Goal: Find specific page/section: Find specific page/section

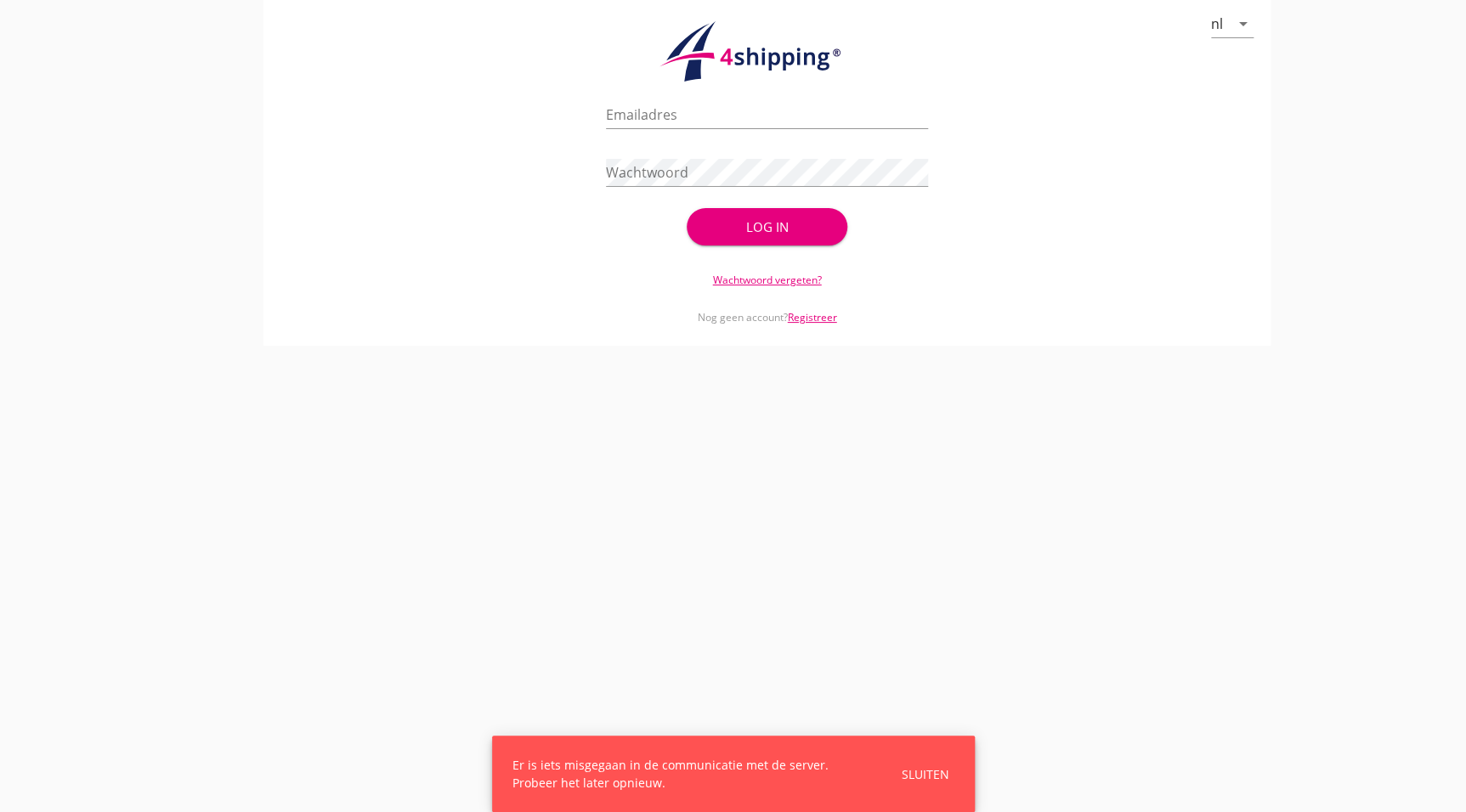
type input "[EMAIL_ADDRESS][DOMAIN_NAME]"
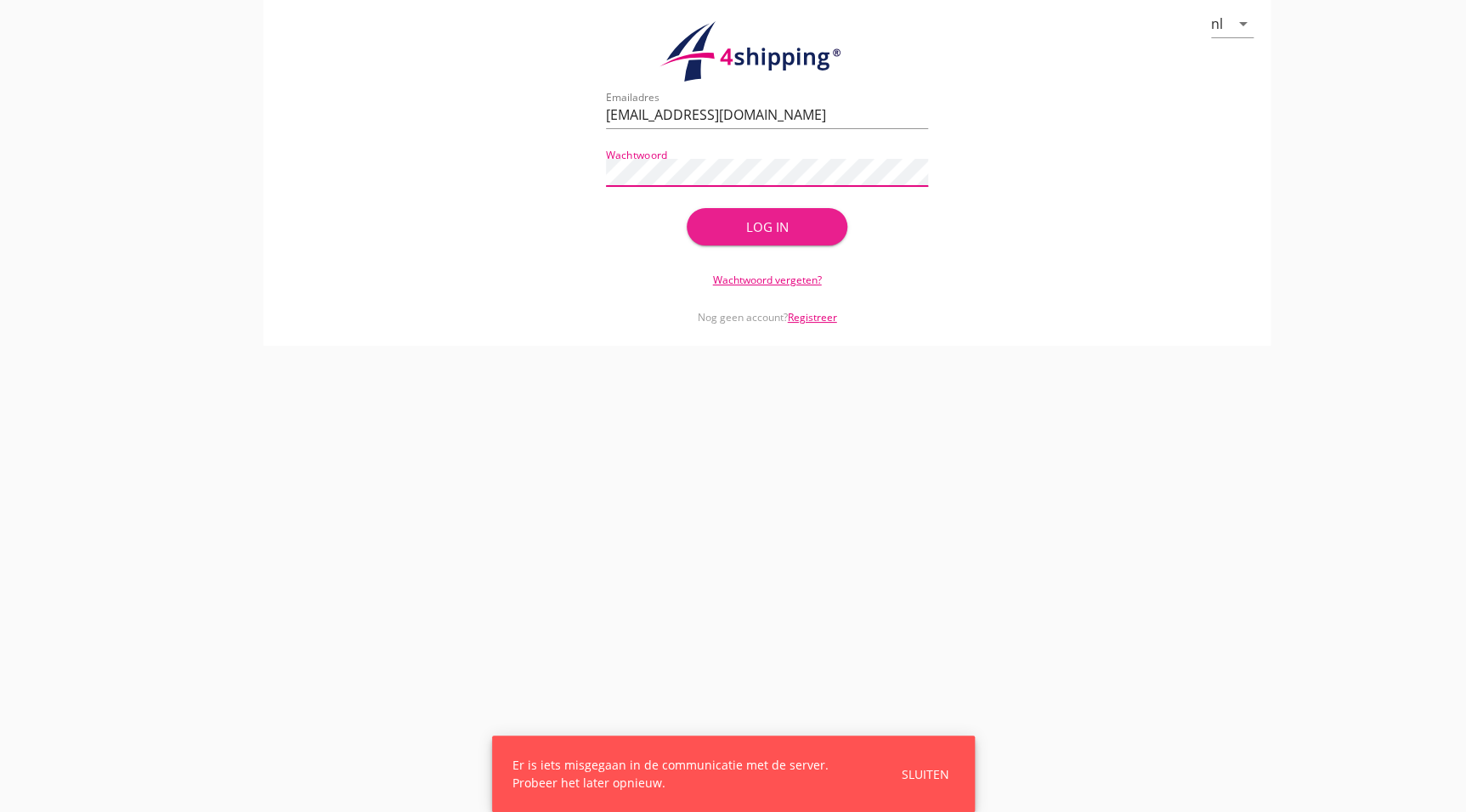
click at [779, 231] on div "Log in" at bounding box center [768, 227] width 107 height 20
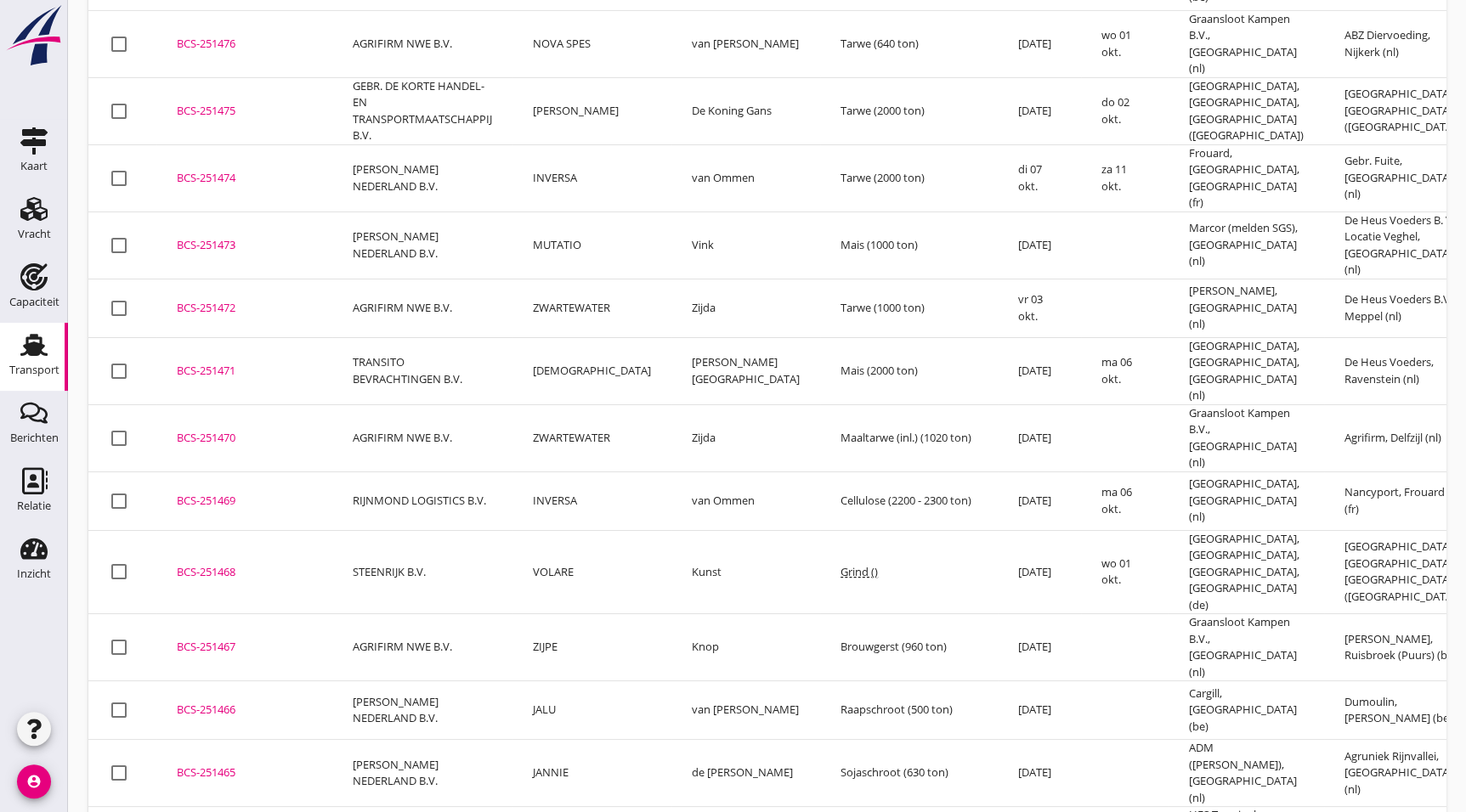
scroll to position [3042, 0]
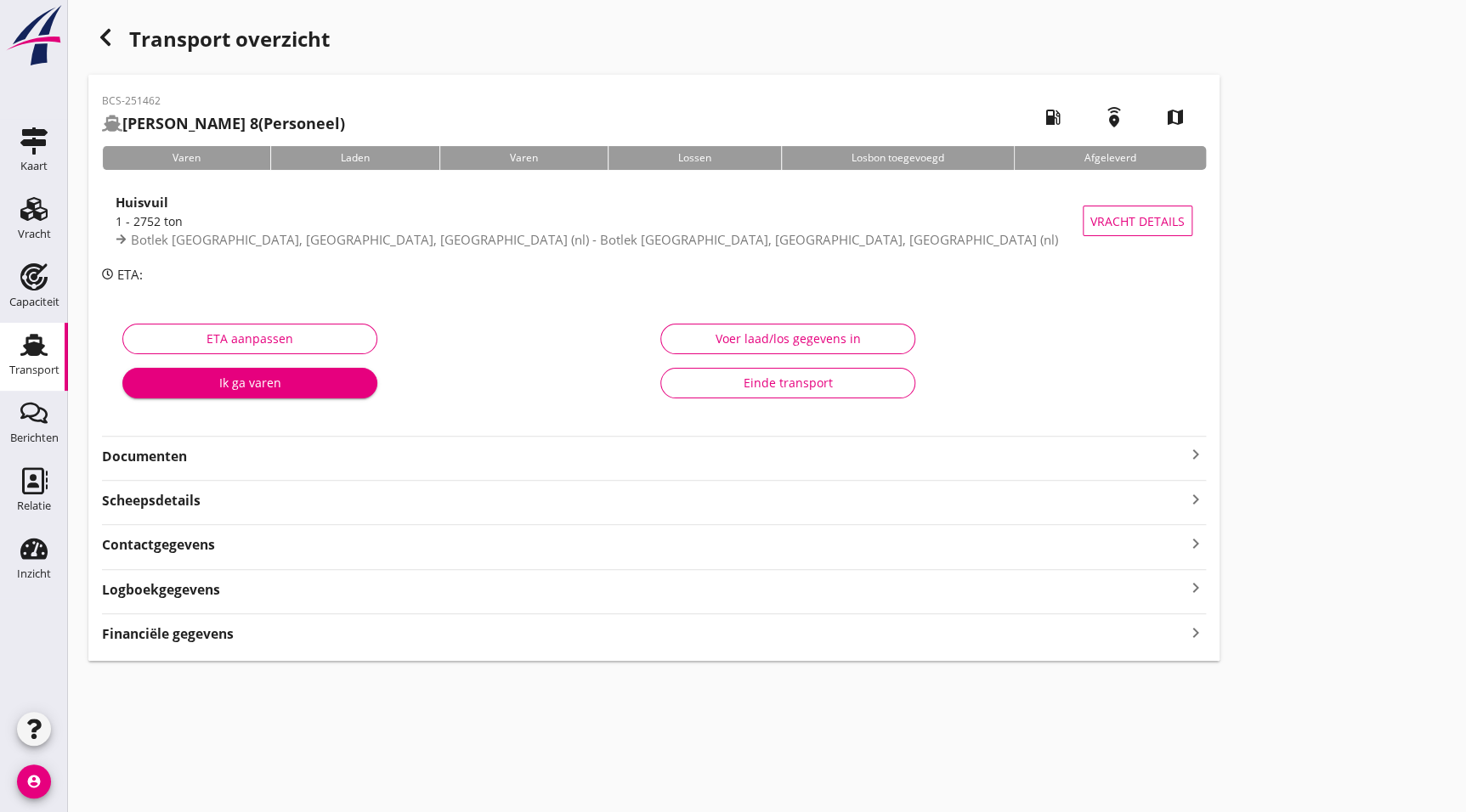
click at [169, 455] on strong "Documenten" at bounding box center [643, 456] width 1083 height 20
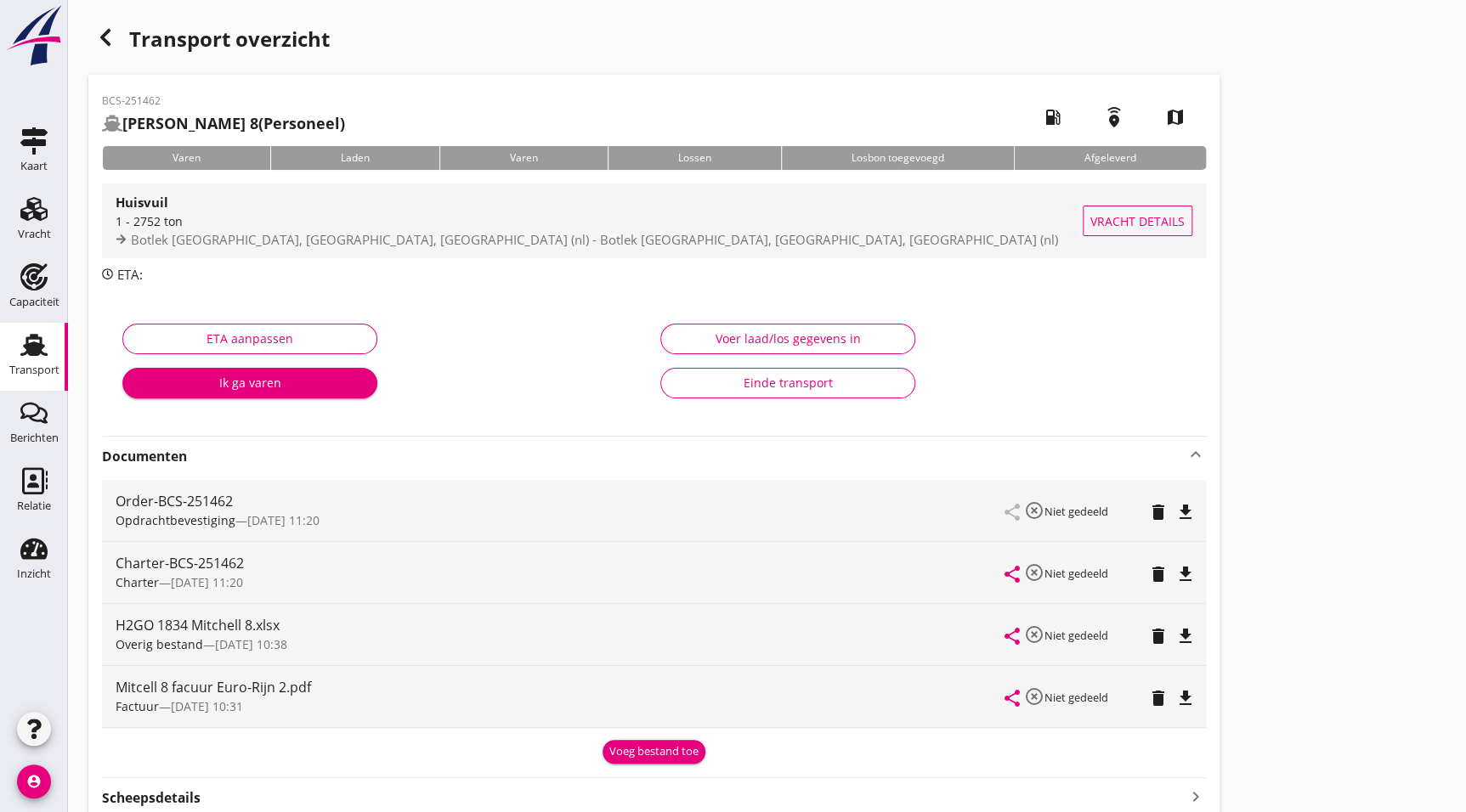
click at [241, 228] on div "1 - 2752 ton" at bounding box center [599, 221] width 967 height 18
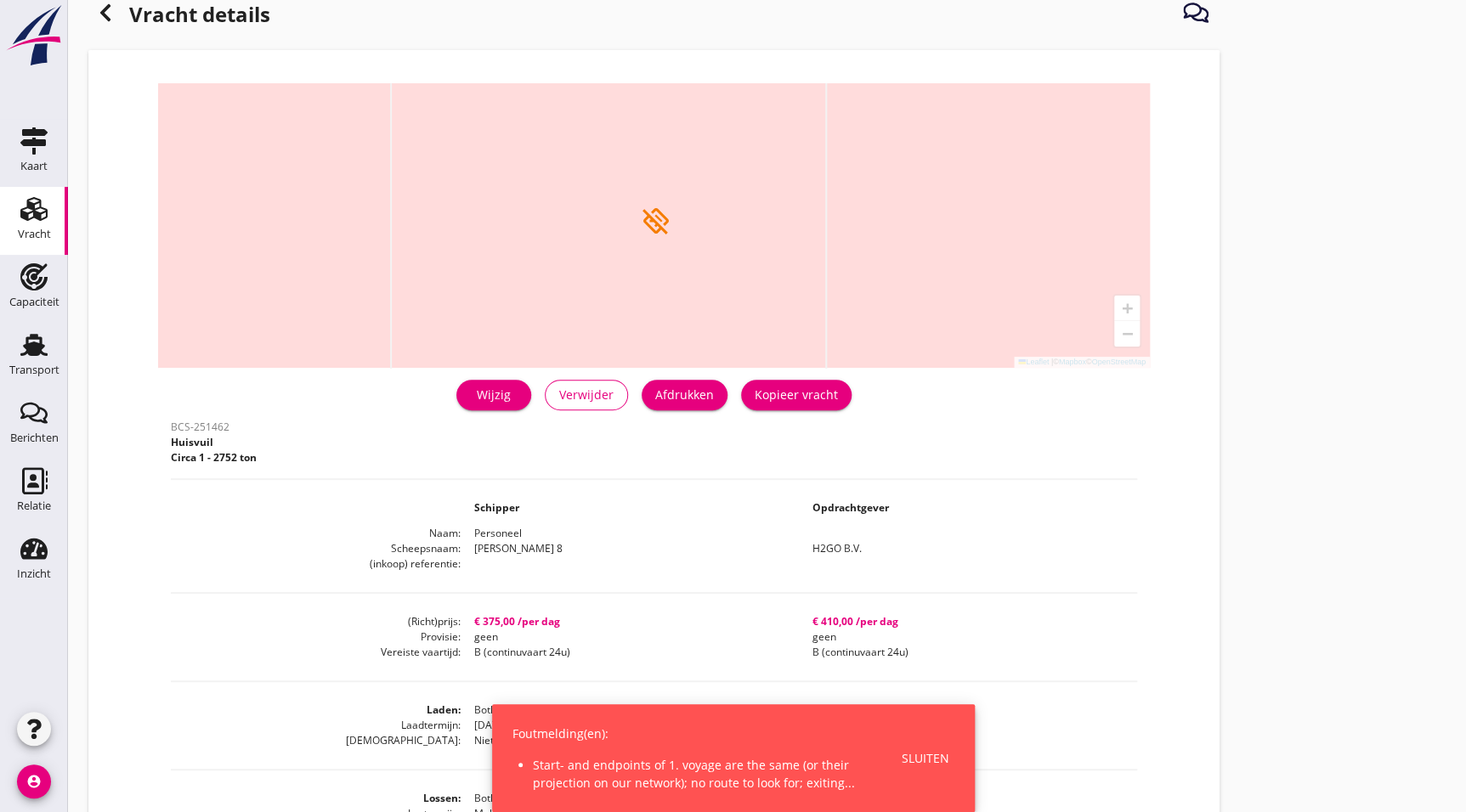
scroll to position [40, 0]
click at [853, 593] on div "BCS-251462 Huisvuil Circa 1 - 2752 ton Schipper Opdrachtgever Naam Personeel Sc…" at bounding box center [654, 746] width 966 height 662
click at [840, 613] on dd "€ 410,00 /per dag" at bounding box center [967, 621] width 338 height 15
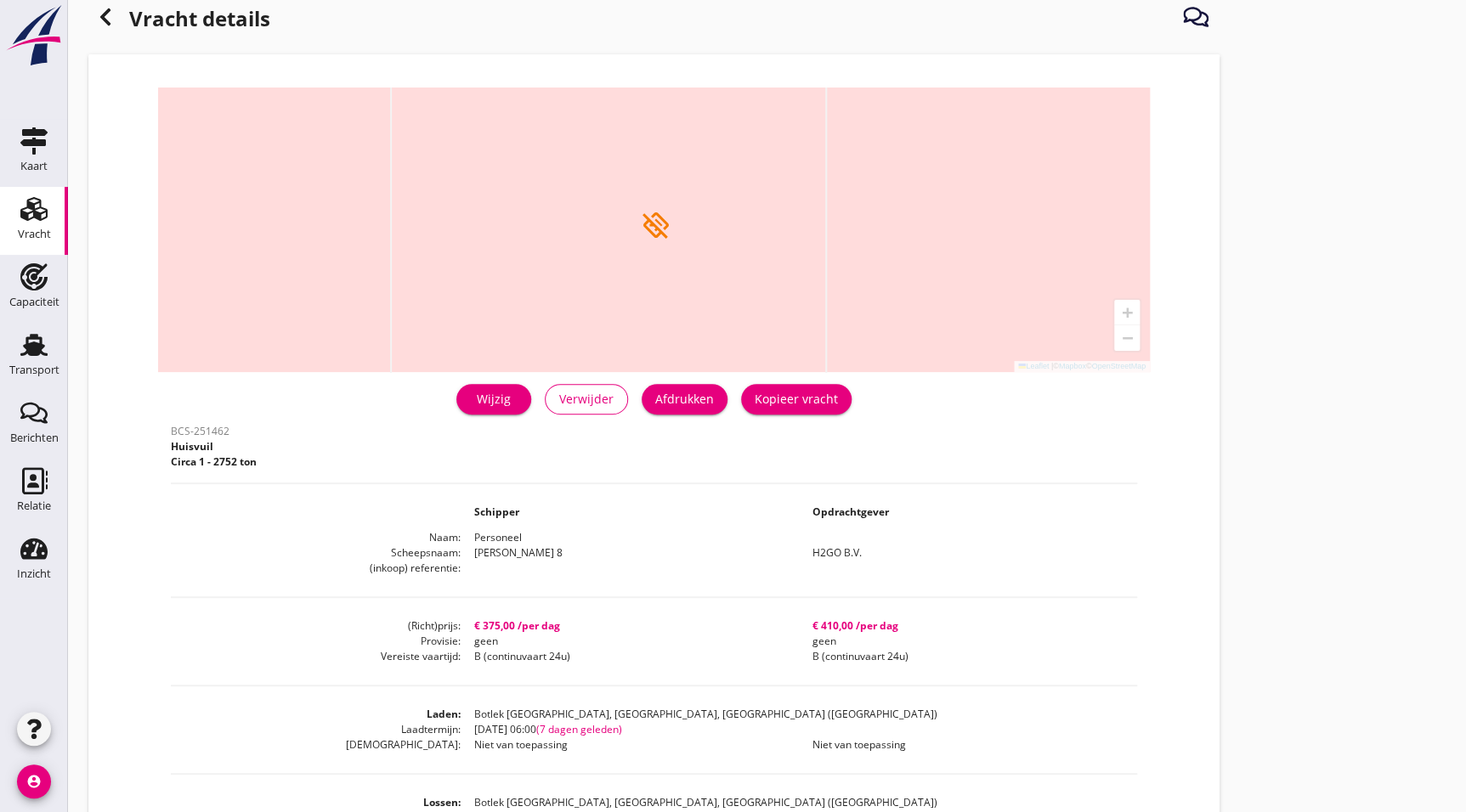
scroll to position [0, 0]
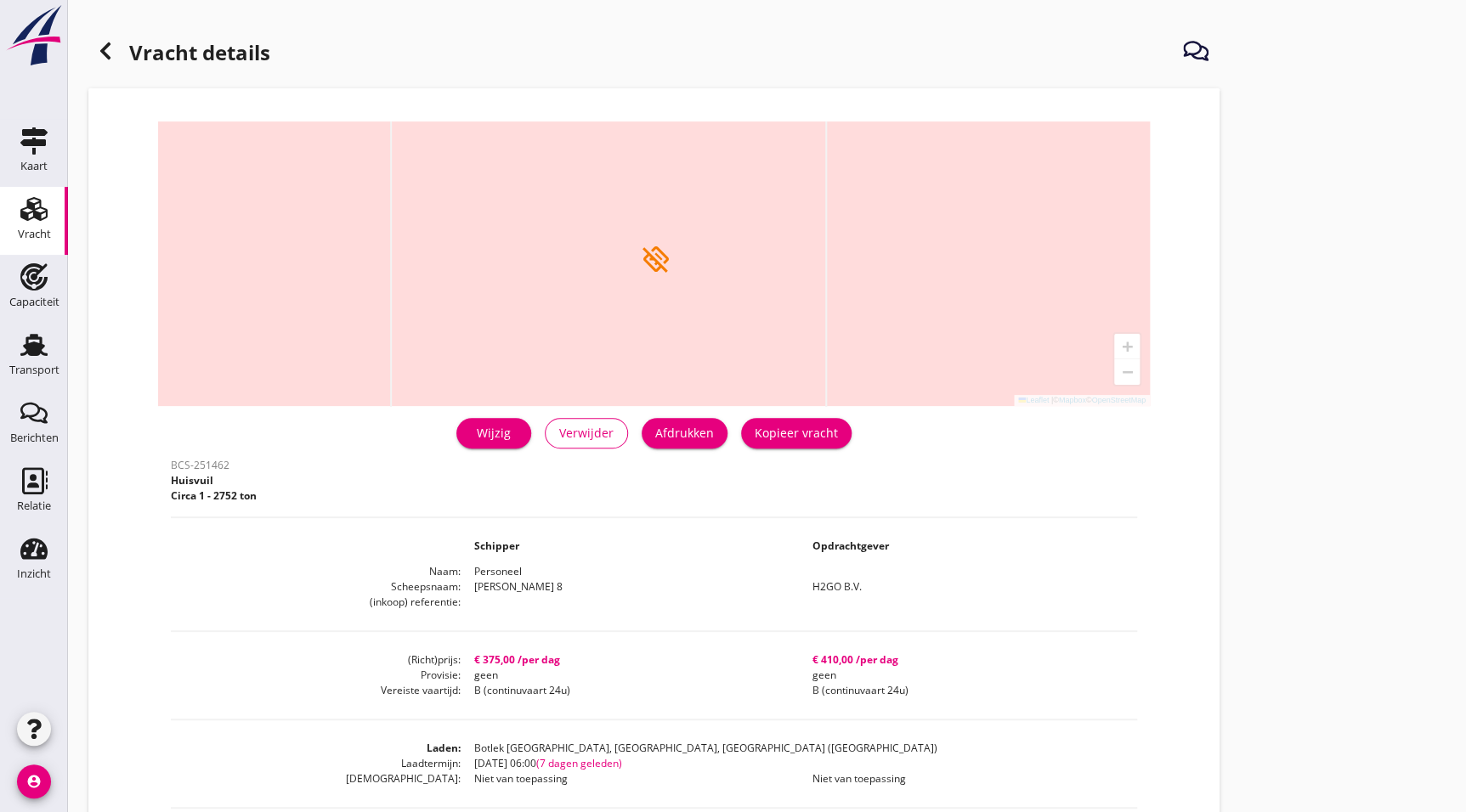
click at [109, 23] on header "Vracht details" at bounding box center [654, 55] width 1131 height 68
click at [102, 62] on div at bounding box center [105, 51] width 34 height 34
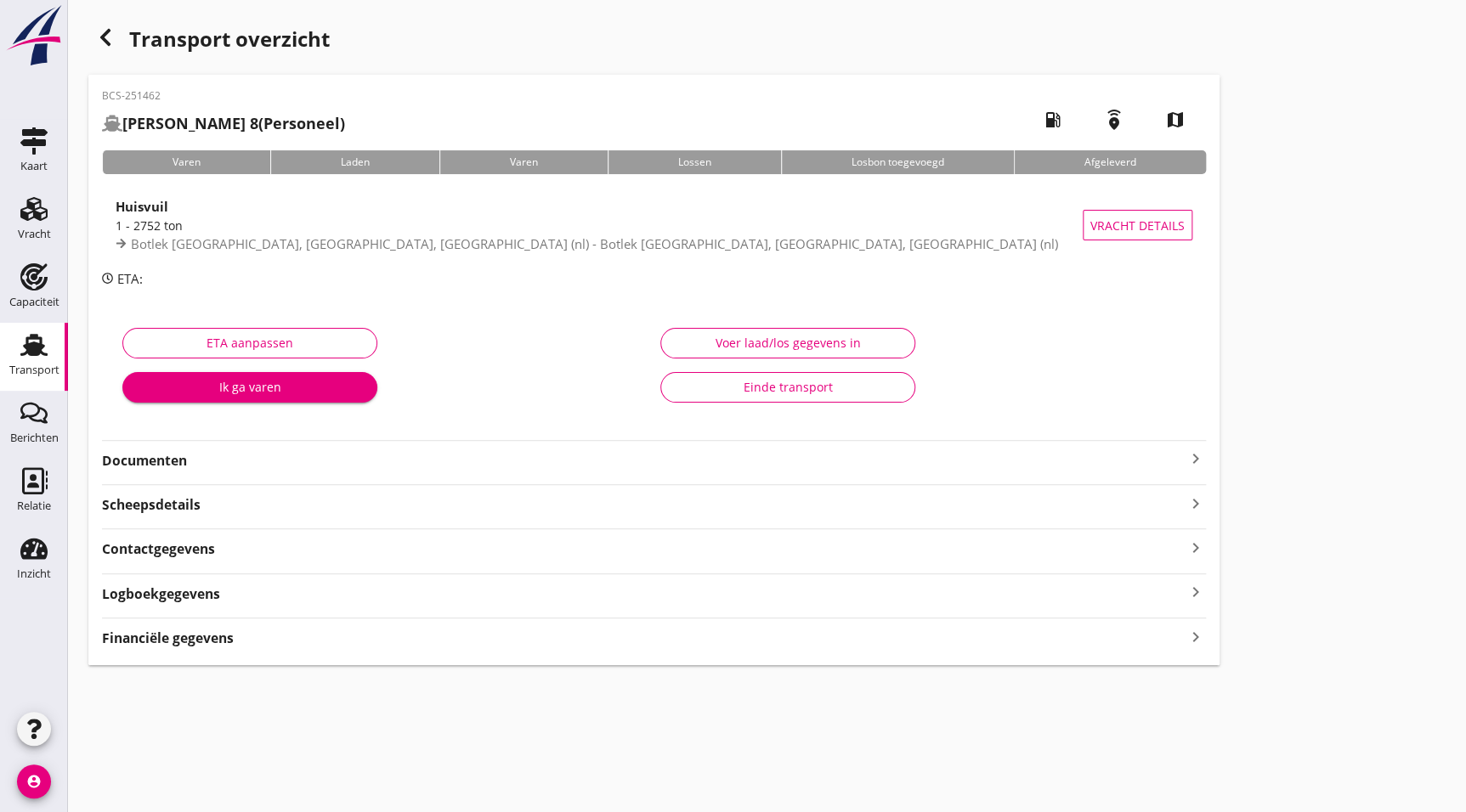
click at [106, 49] on div "button" at bounding box center [105, 38] width 34 height 34
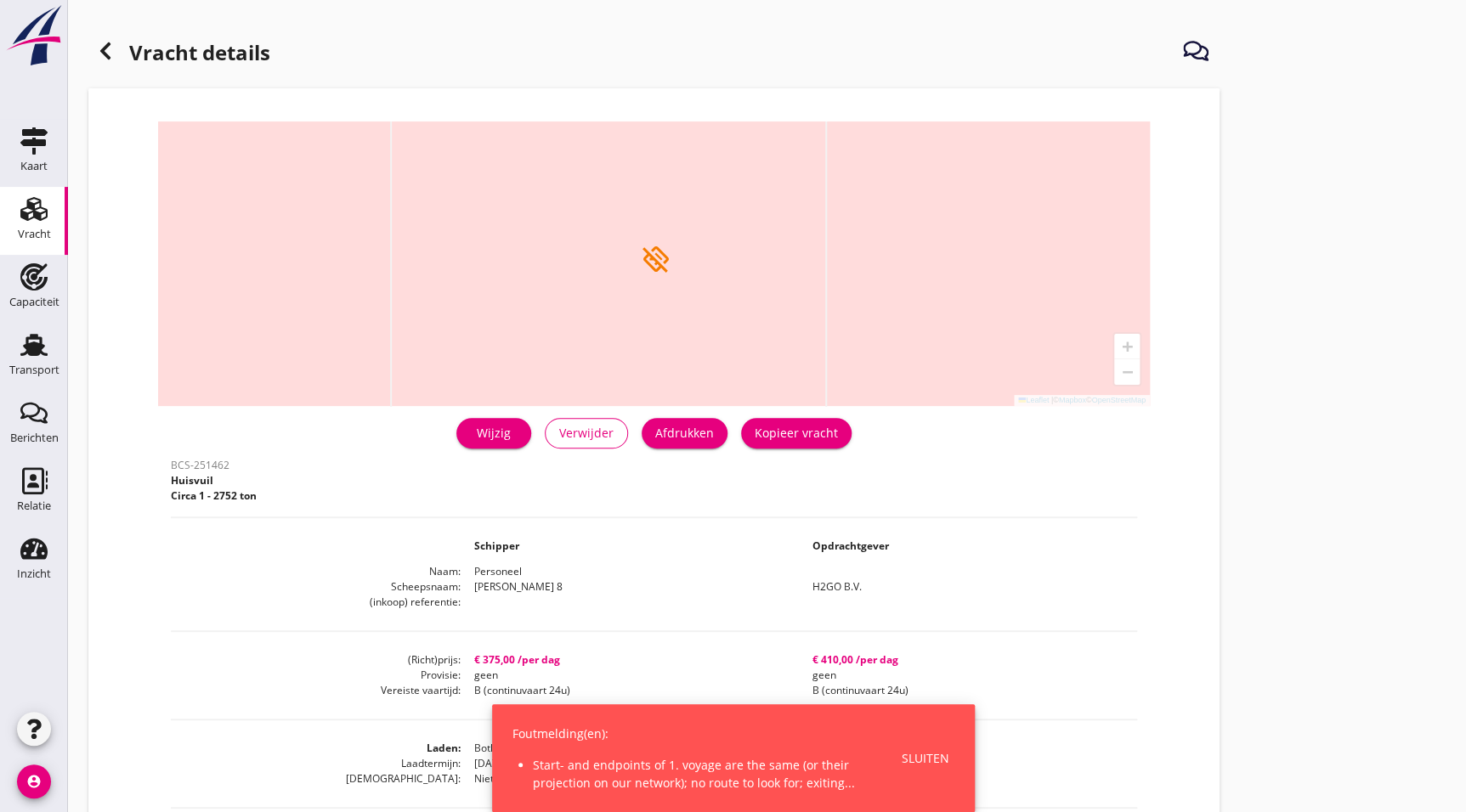
click at [101, 51] on icon at bounding box center [105, 51] width 21 height 21
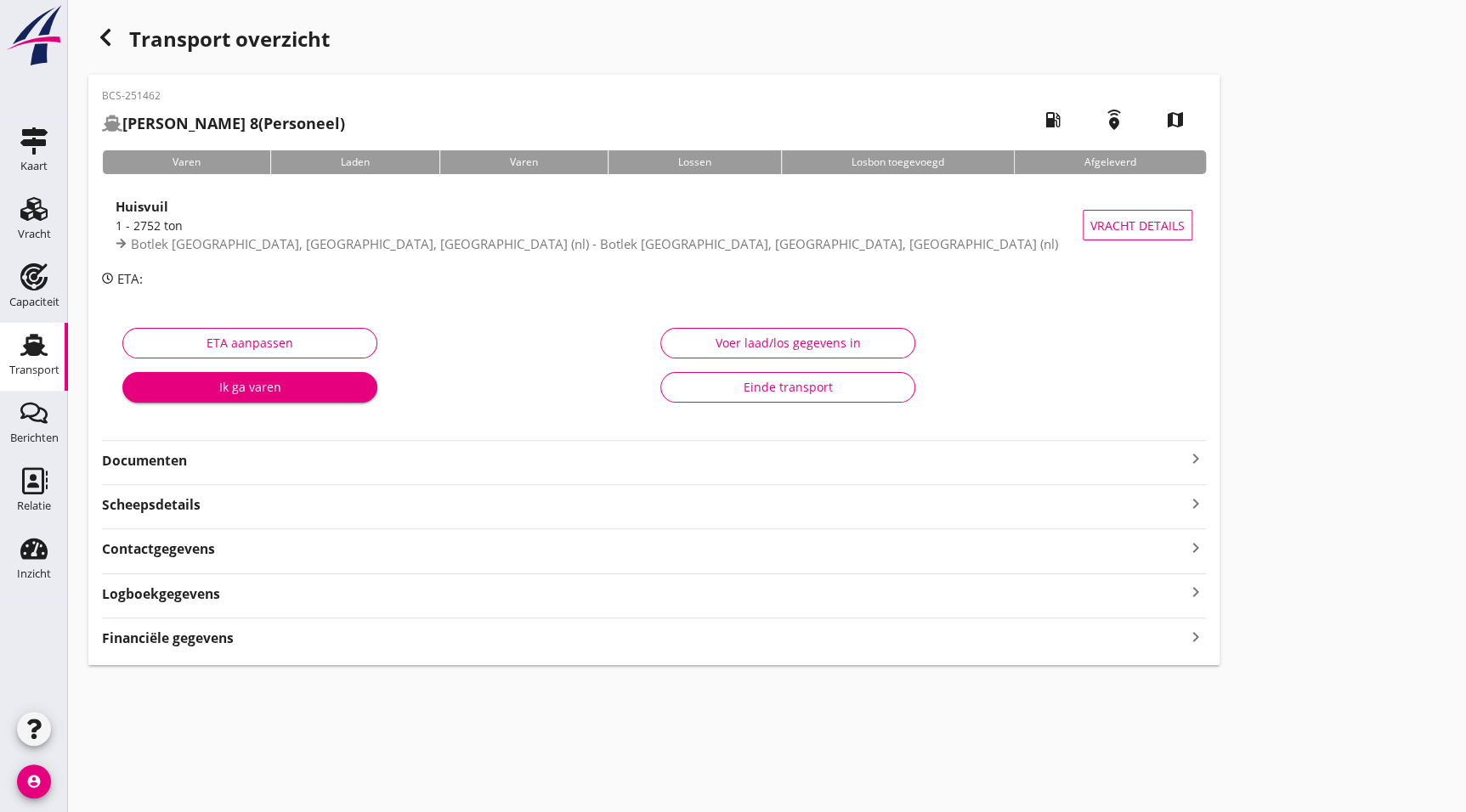
drag, startPoint x: 283, startPoint y: 233, endPoint x: 290, endPoint y: 264, distance: 31.8
click at [283, 234] on div "Botlek [GEOGRAPHIC_DATA], [GEOGRAPHIC_DATA], [GEOGRAPHIC_DATA] (nl) - Botlek [G…" at bounding box center [599, 244] width 967 height 20
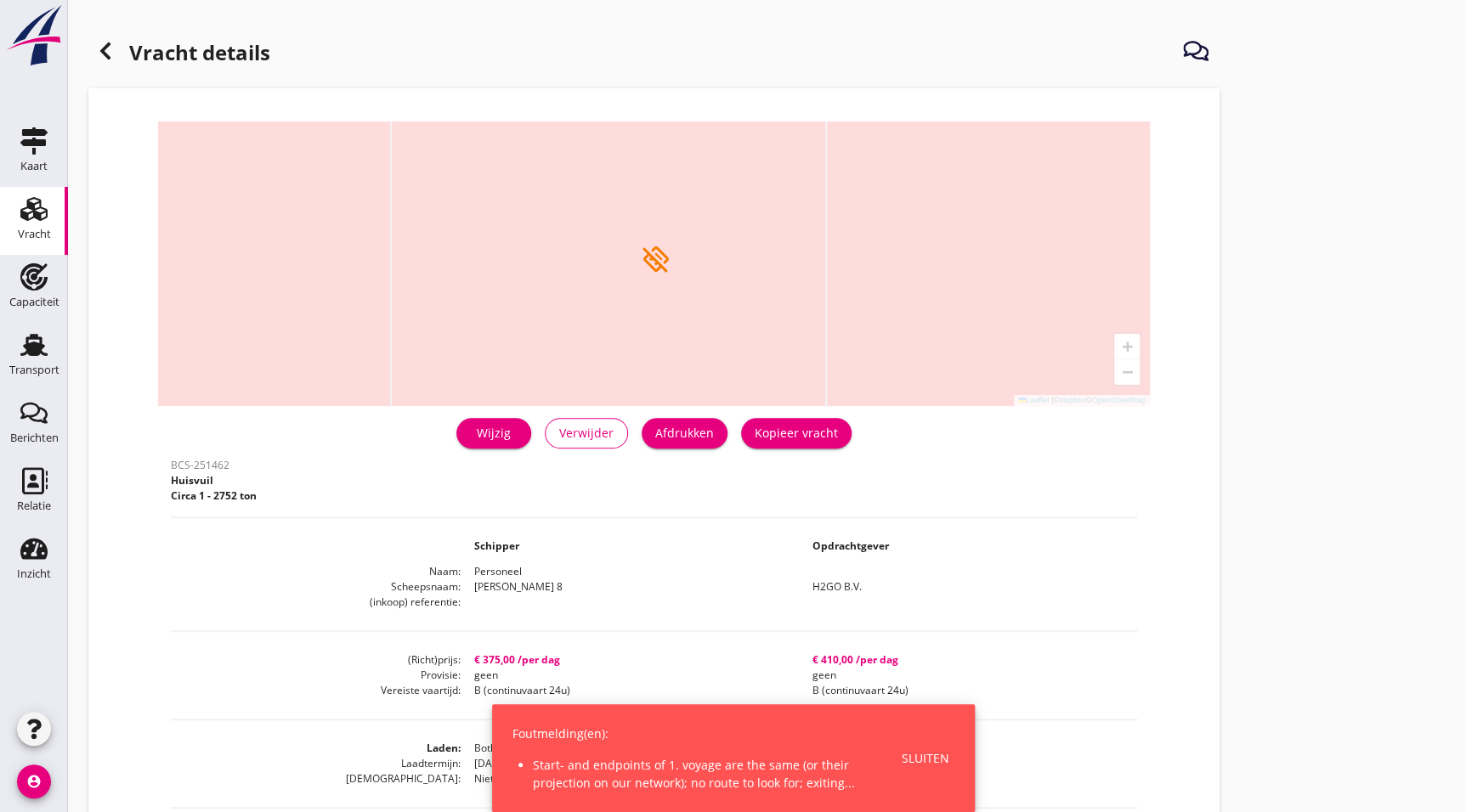
drag, startPoint x: 380, startPoint y: 409, endPoint x: 270, endPoint y: 452, distance: 118.1
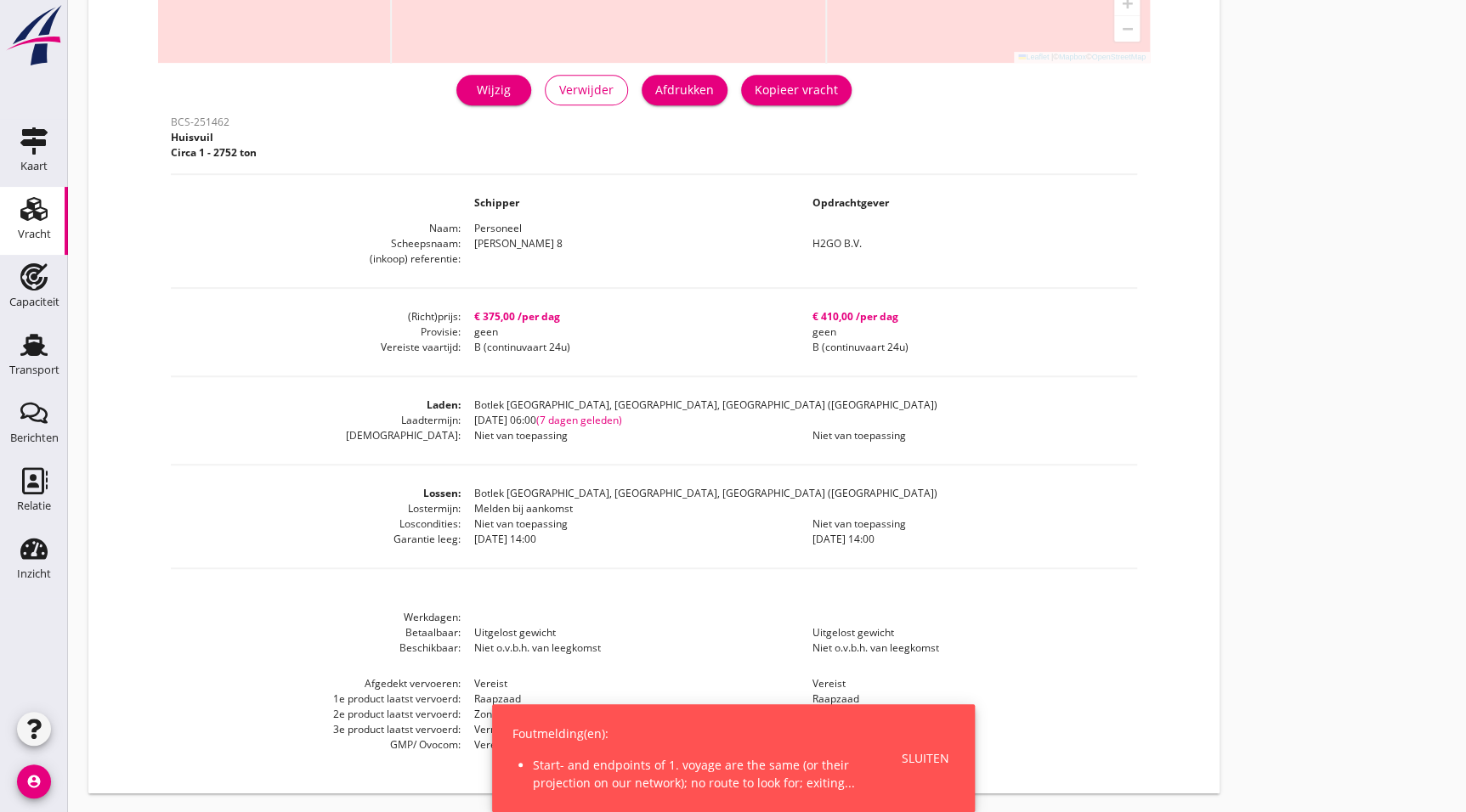
drag, startPoint x: 337, startPoint y: 476, endPoint x: 300, endPoint y: 655, distance: 182.8
click at [313, 549] on div "BCS-251462 Huisvuil Circa 1 - 2752 ton Schipper Opdrachtgever Naam Personeel Sc…" at bounding box center [654, 441] width 966 height 662
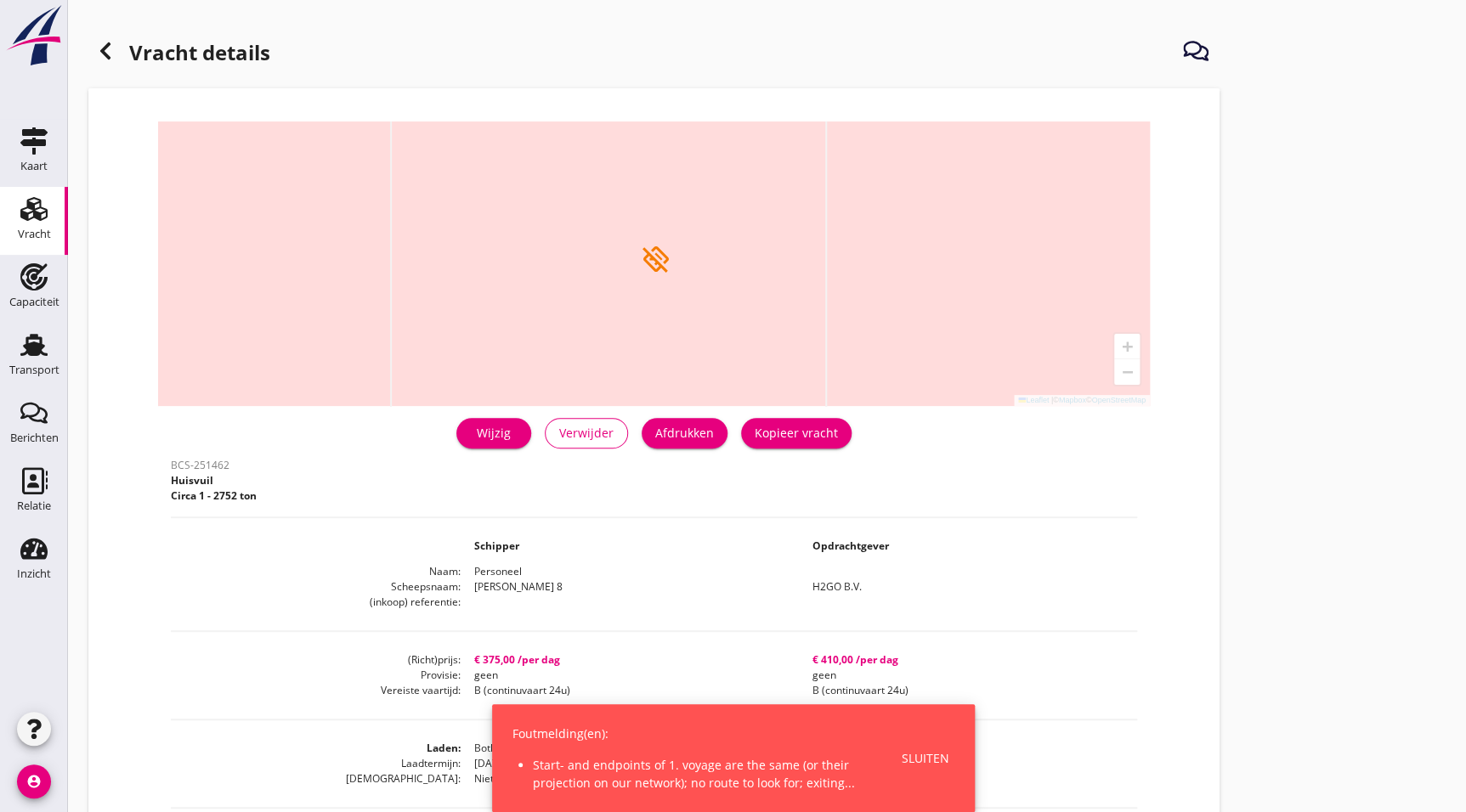
drag, startPoint x: 377, startPoint y: 382, endPoint x: 282, endPoint y: 109, distance: 289.1
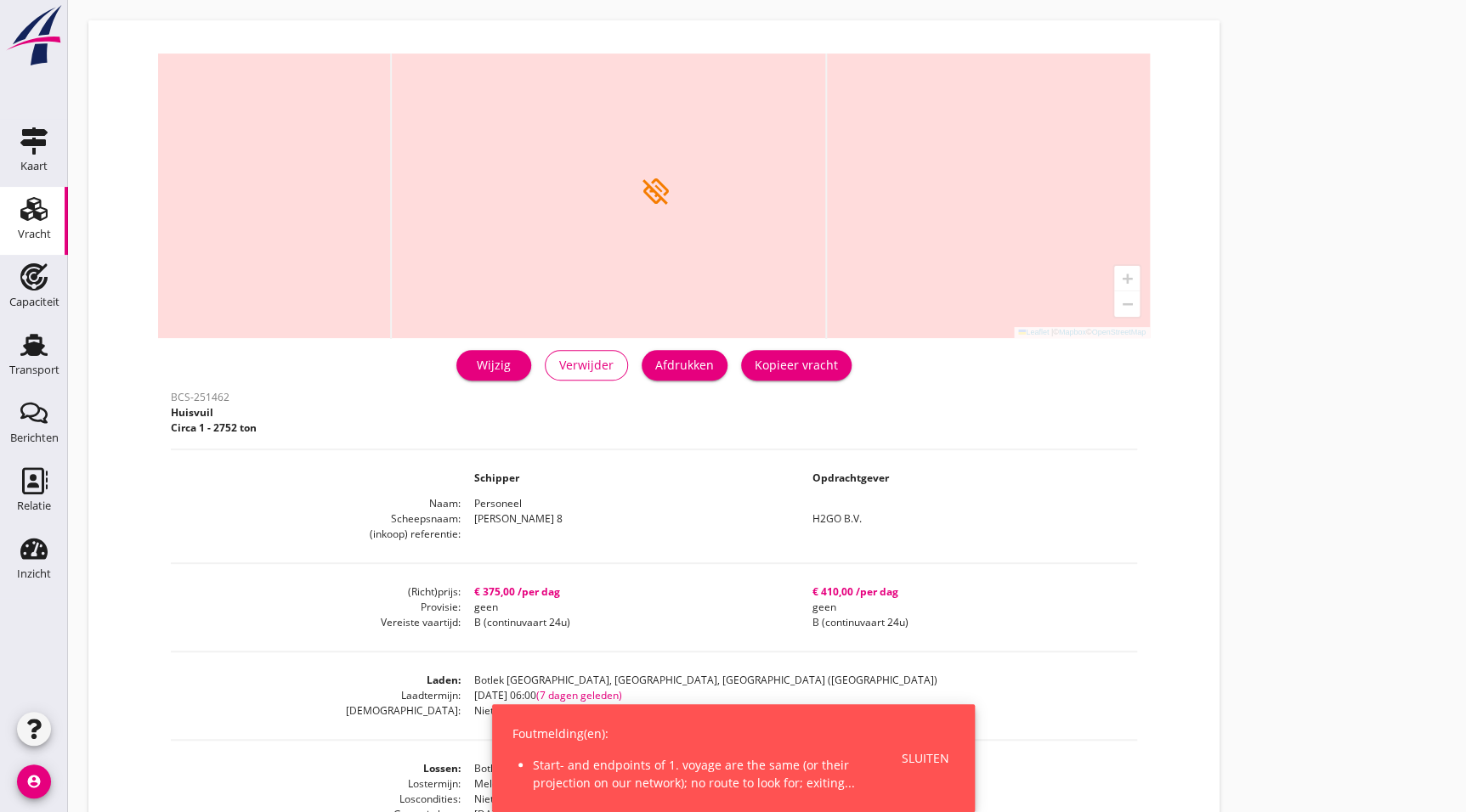
scroll to position [343, 0]
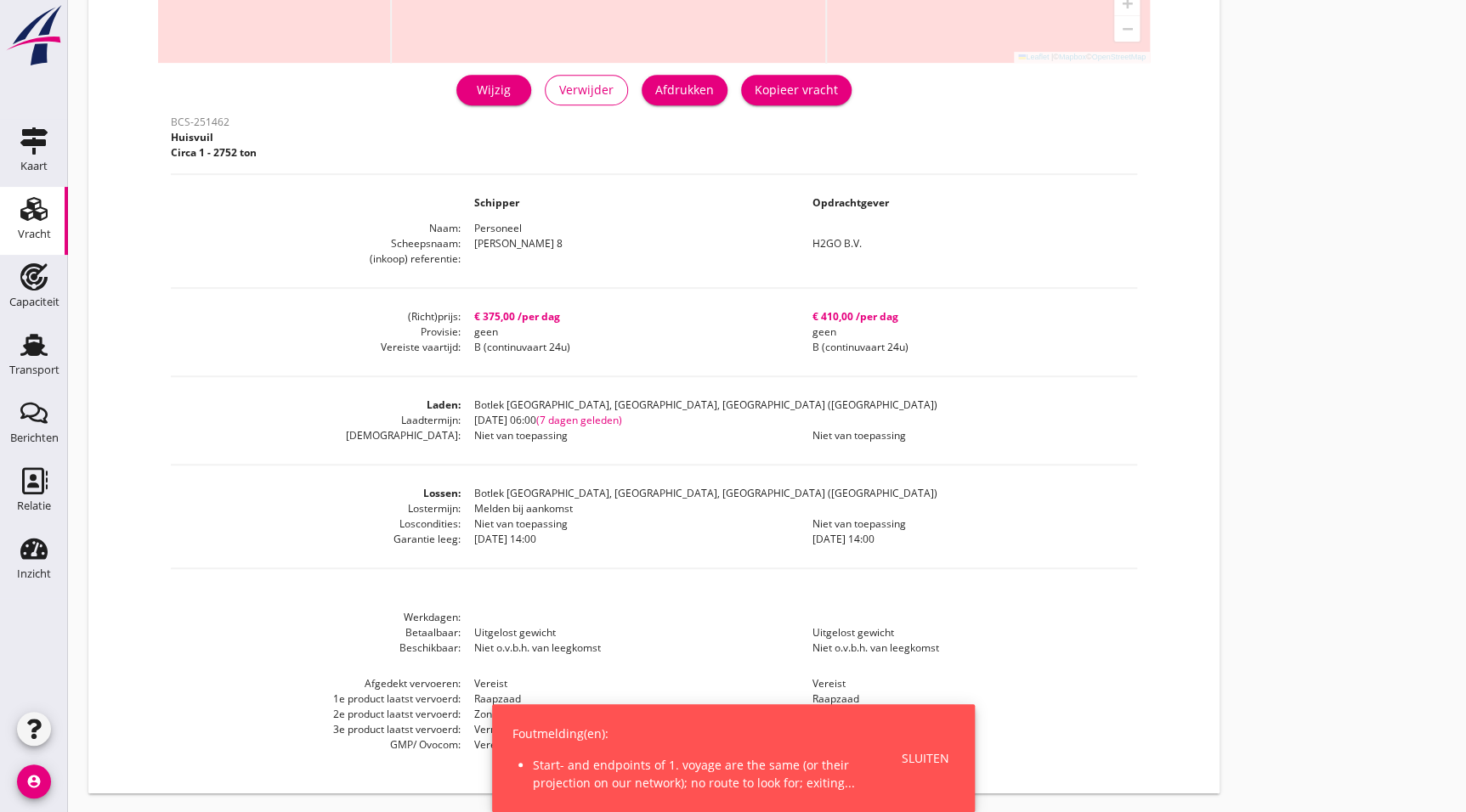
drag, startPoint x: 507, startPoint y: 513, endPoint x: 488, endPoint y: 710, distance: 197.9
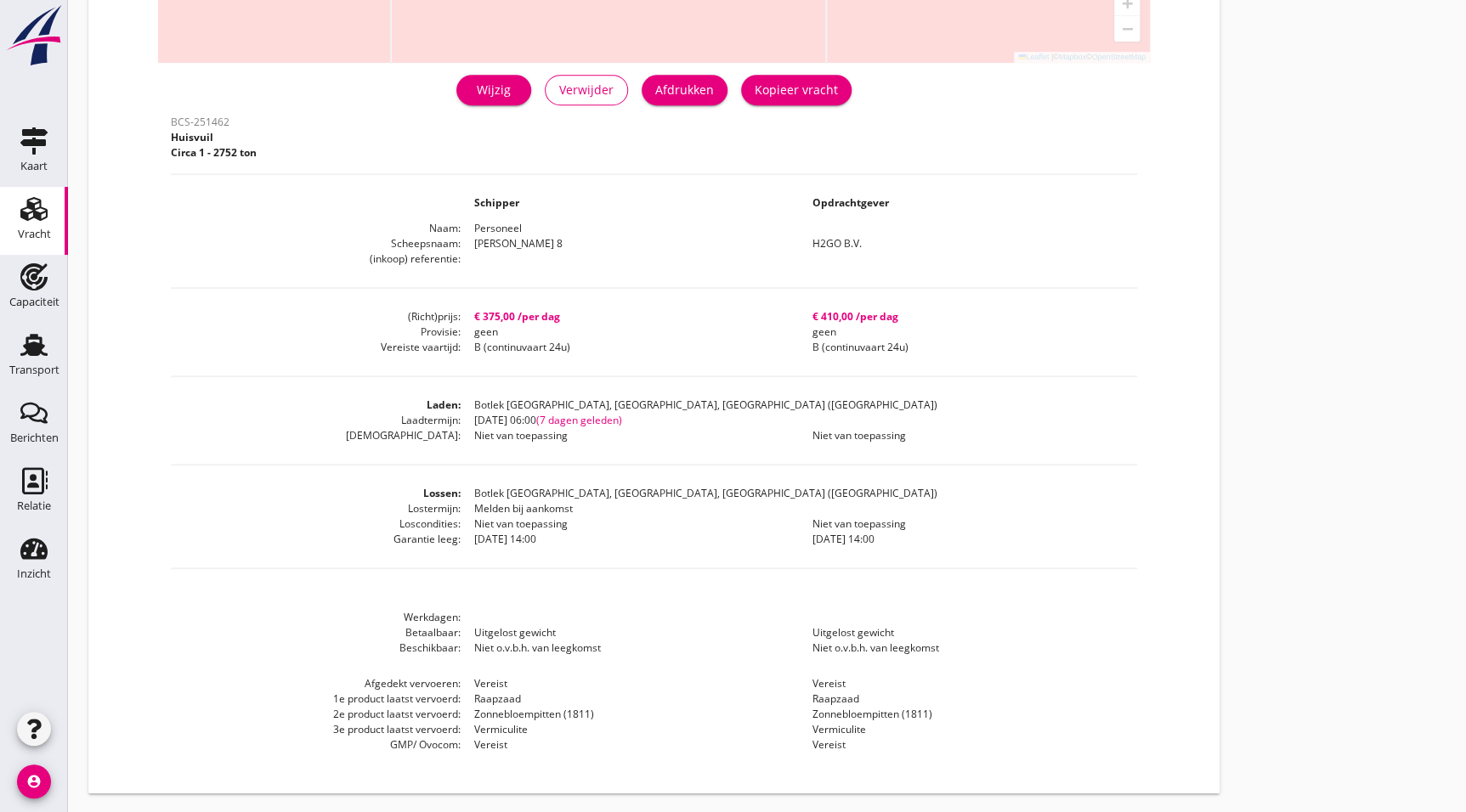
drag, startPoint x: 454, startPoint y: 249, endPoint x: 452, endPoint y: 238, distance: 11.2
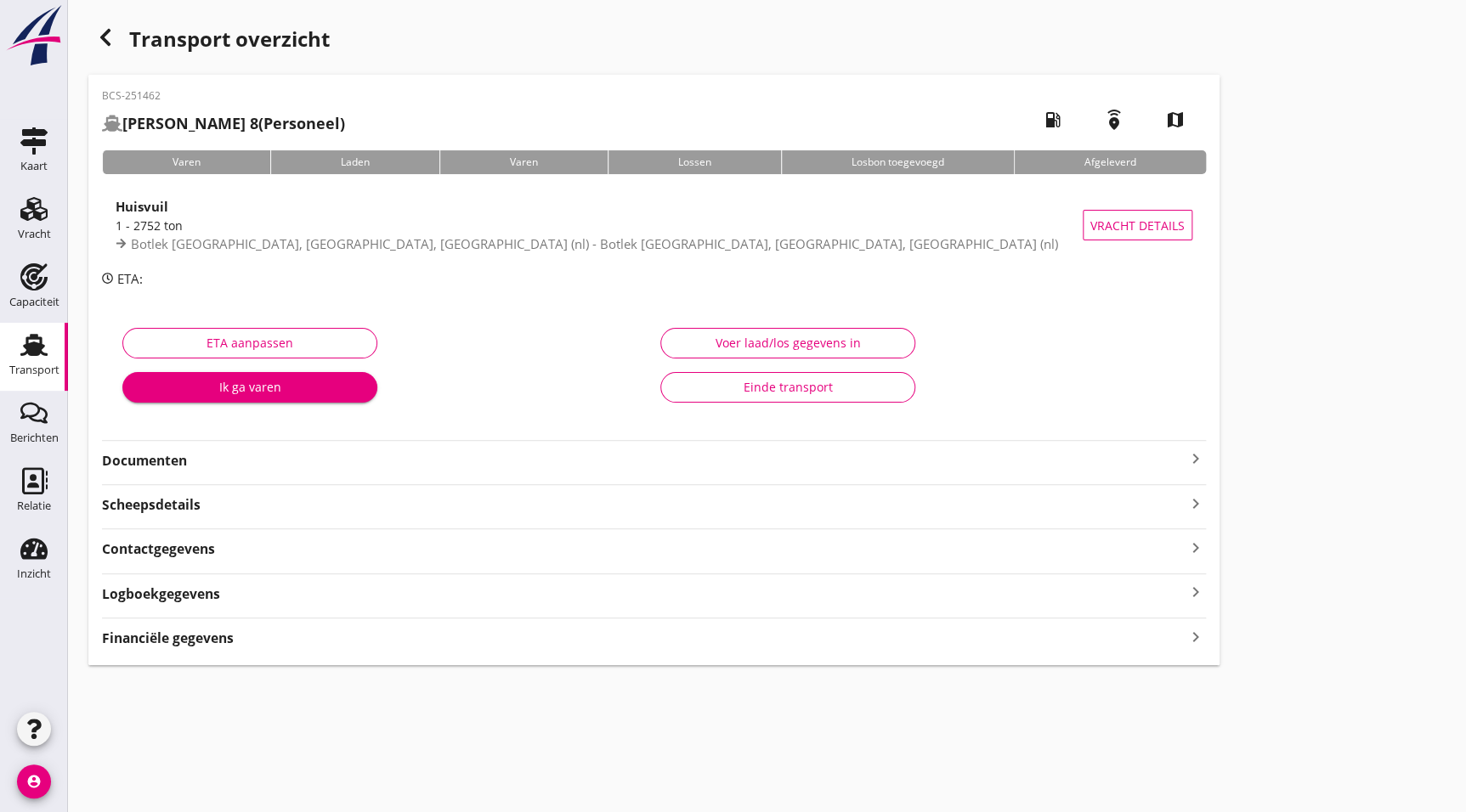
click at [198, 318] on div "ETA aanpassen Ik ga varen" at bounding box center [385, 370] width 538 height 107
click at [229, 452] on strong "Documenten" at bounding box center [643, 461] width 1083 height 20
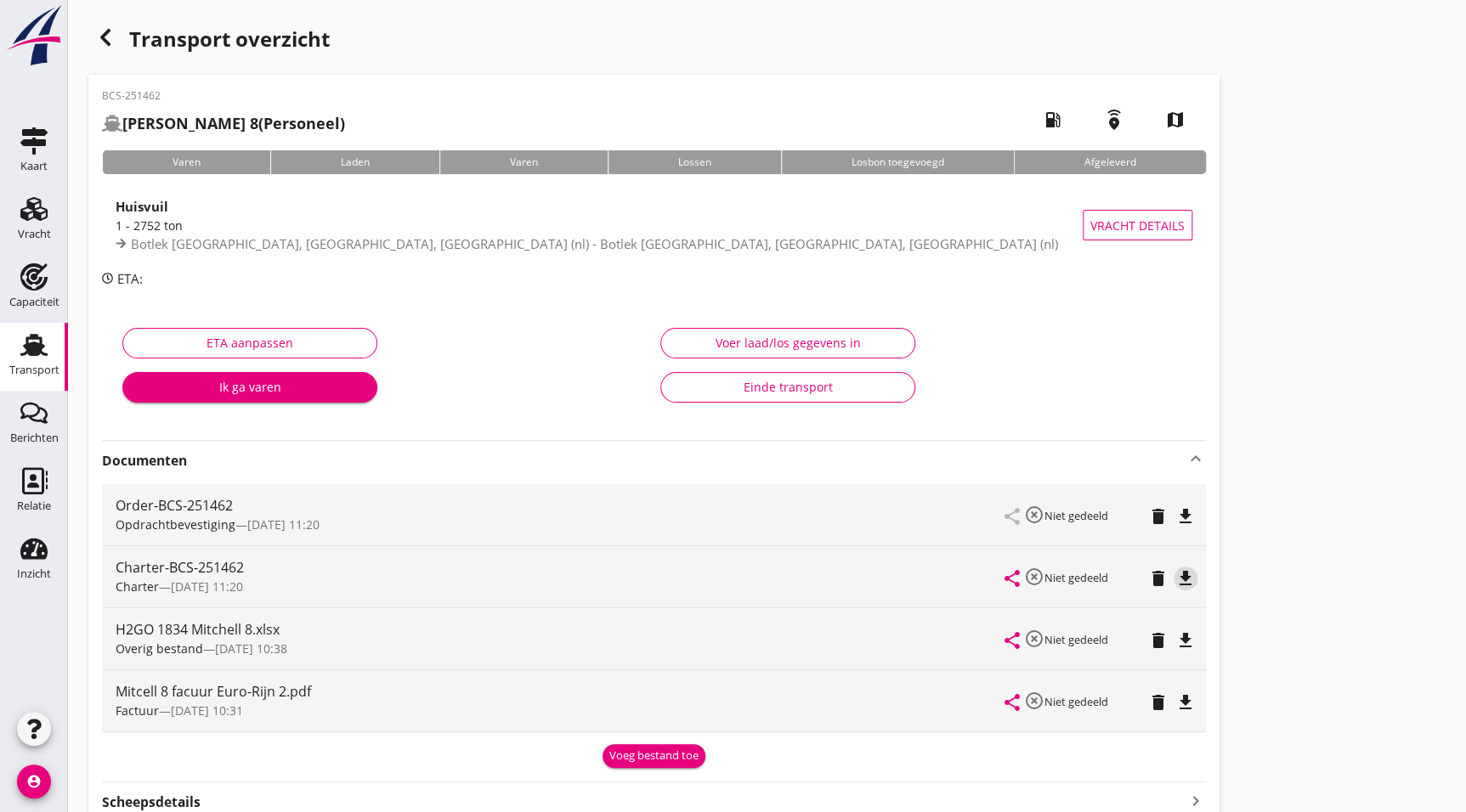
click at [1184, 578] on icon "file_download" at bounding box center [1186, 579] width 21 height 21
click at [1189, 517] on icon "file_download" at bounding box center [1186, 517] width 21 height 21
click at [109, 27] on icon "button" at bounding box center [105, 38] width 21 height 21
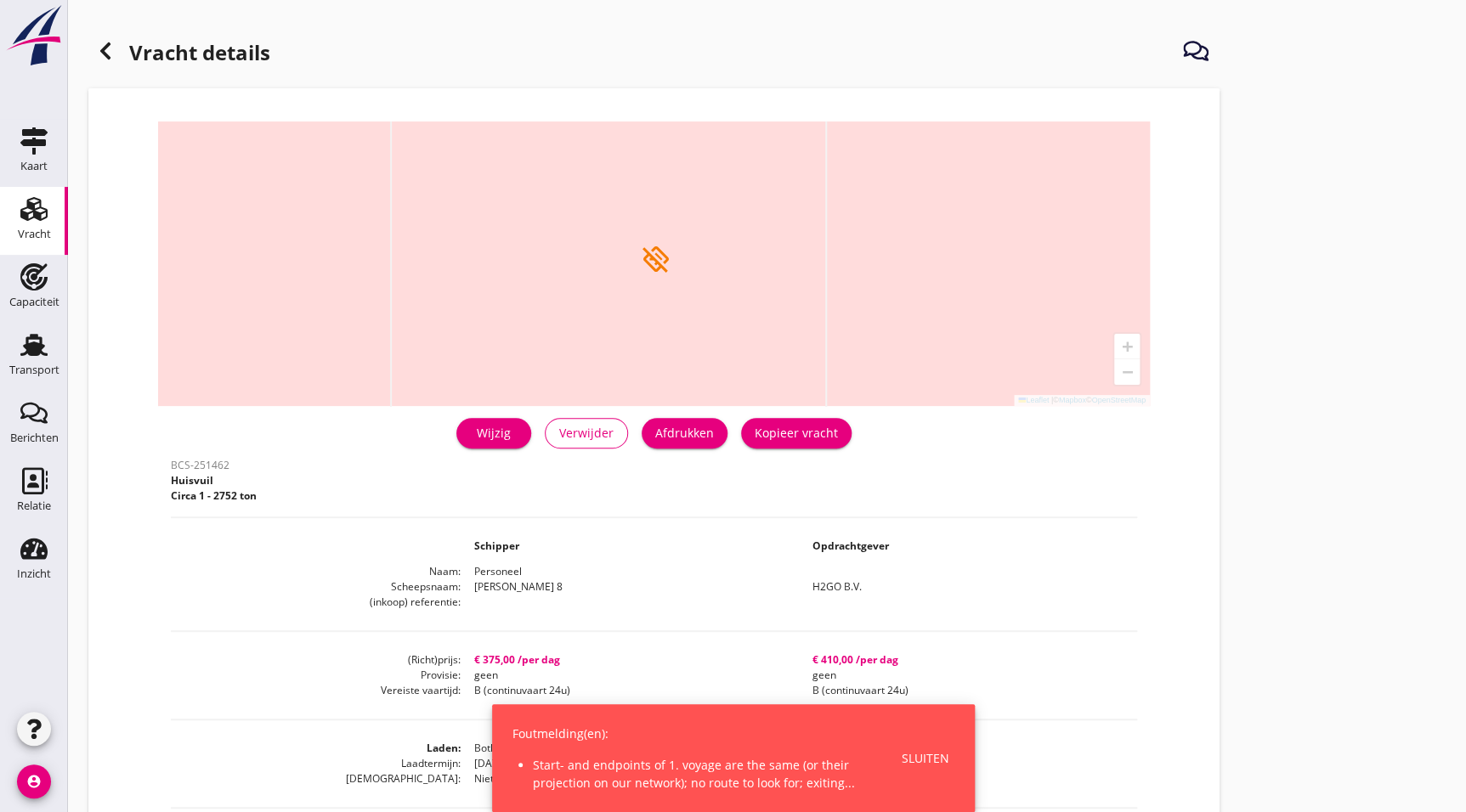
click at [105, 57] on icon at bounding box center [105, 51] width 21 height 21
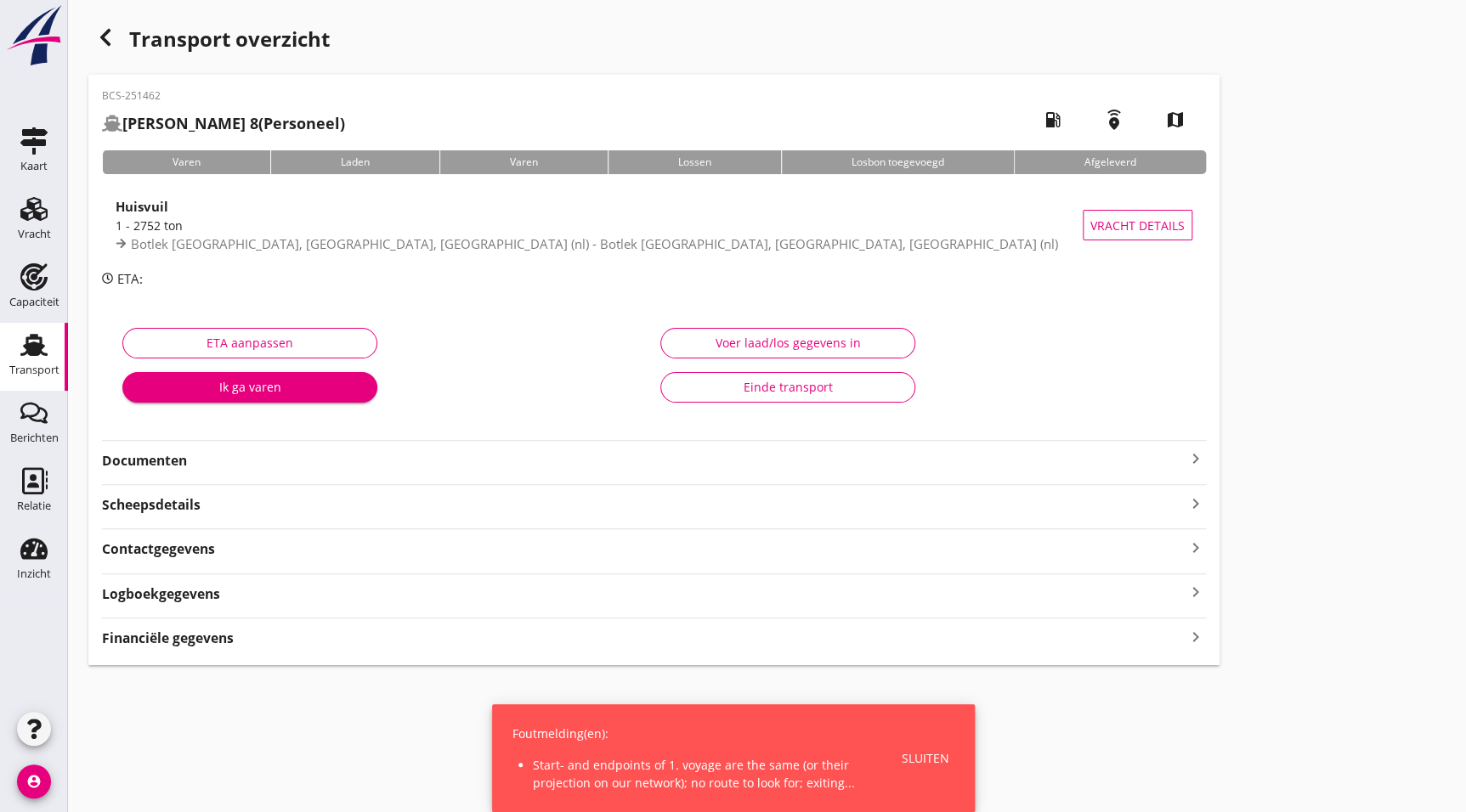
click at [110, 44] on icon "button" at bounding box center [105, 38] width 21 height 21
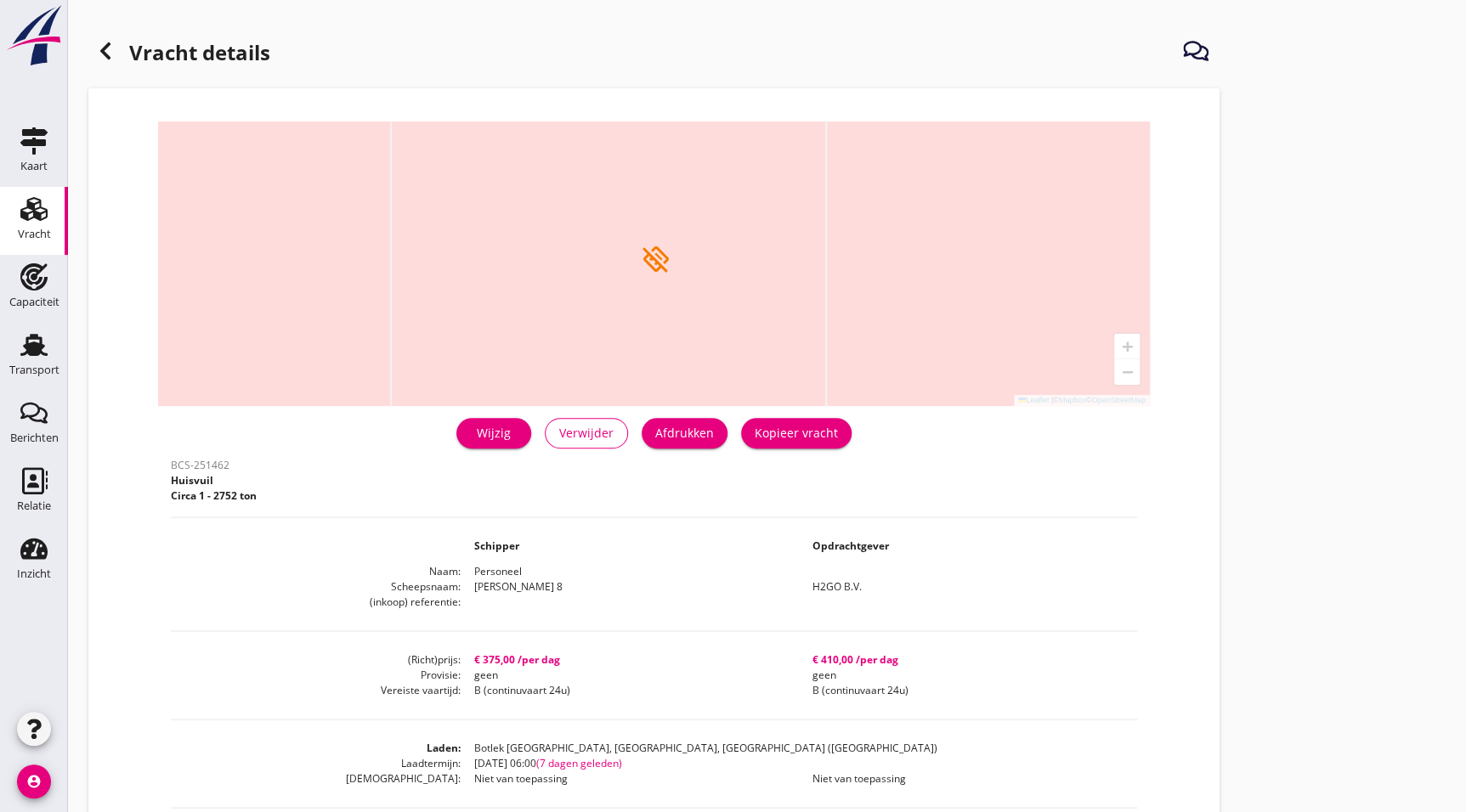
click at [47, 239] on div "Vracht" at bounding box center [34, 234] width 33 height 11
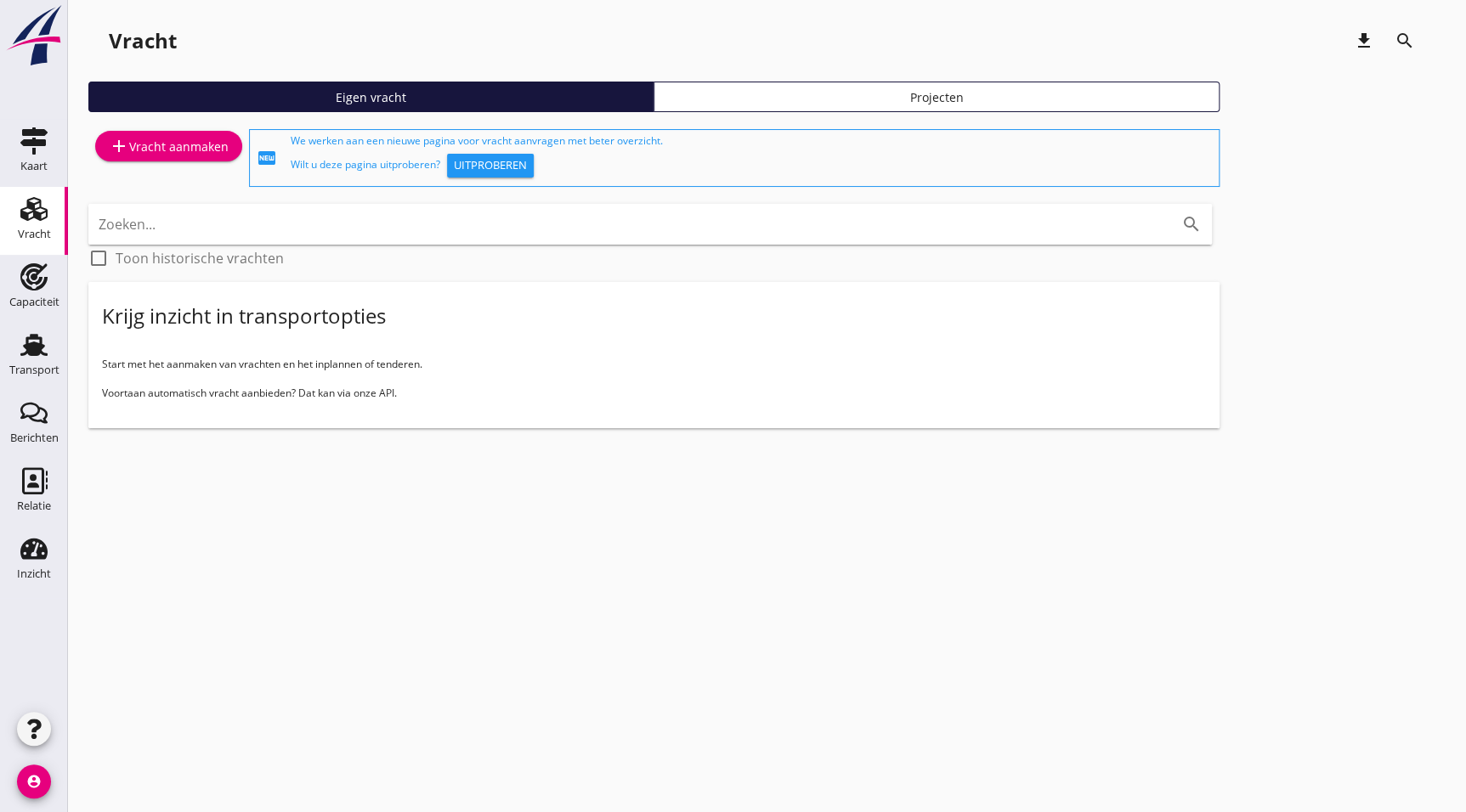
click at [264, 229] on input "Zoeken..." at bounding box center [627, 224] width 1056 height 27
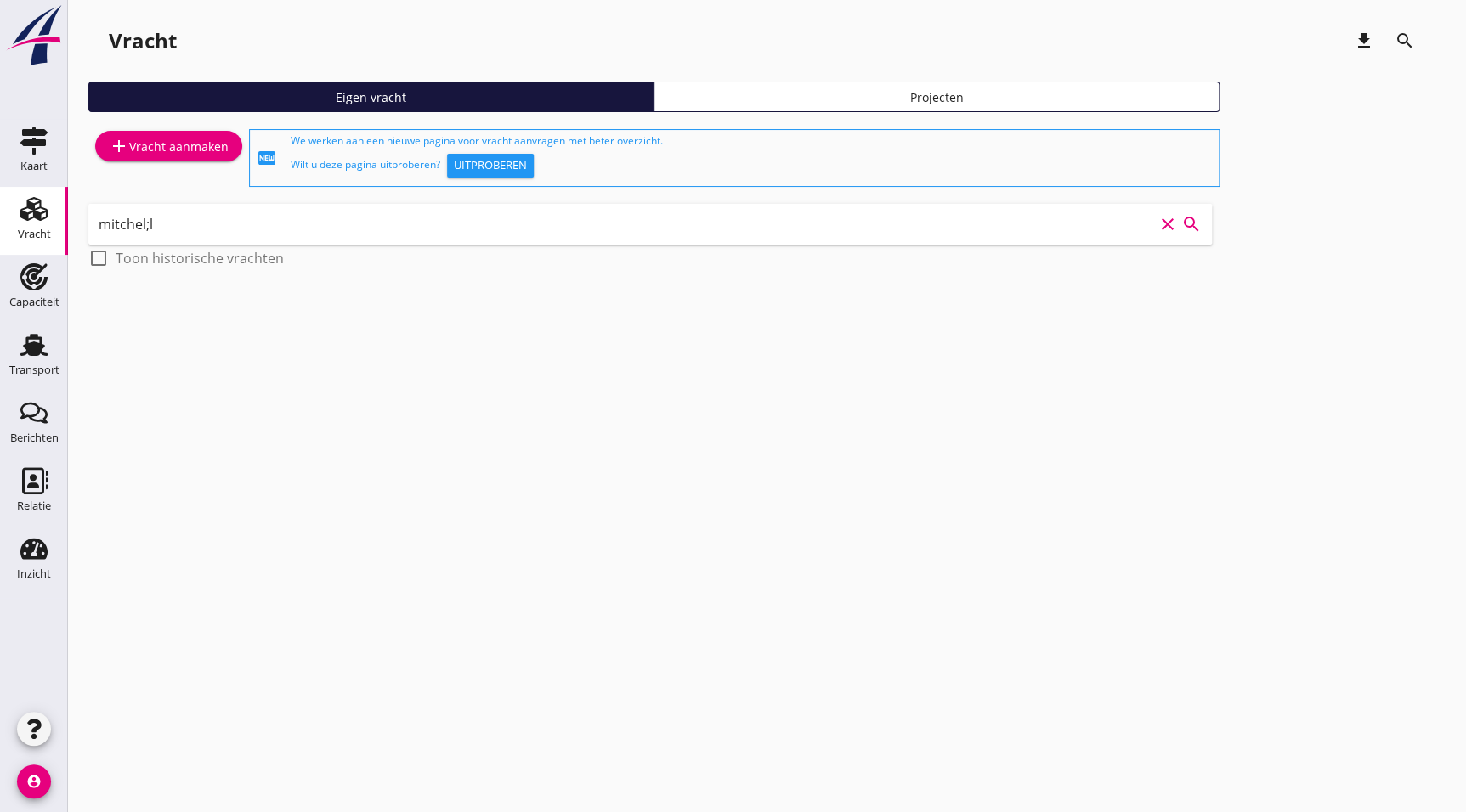
type input "mitchel;l 5"
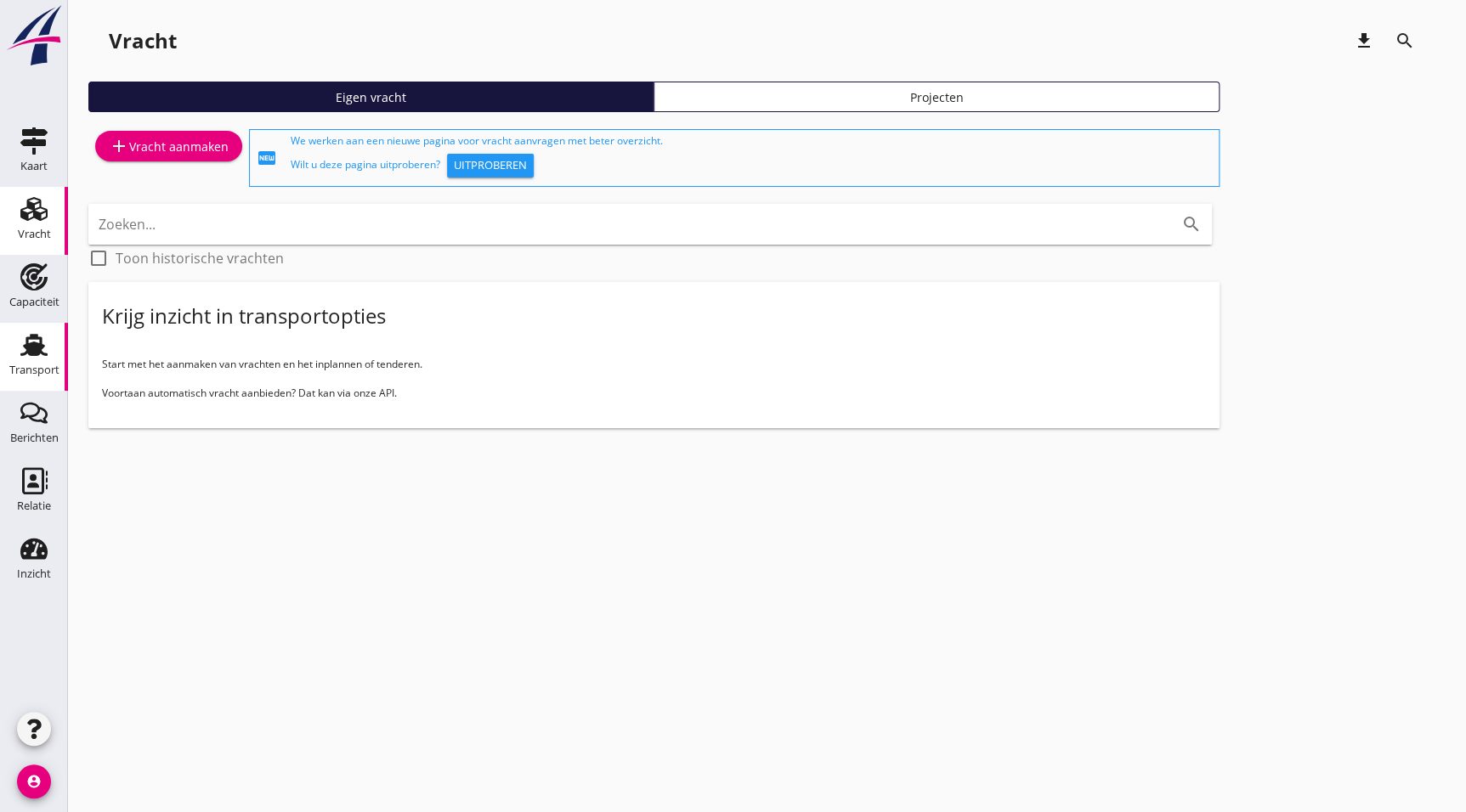
click at [48, 352] on div "Transport" at bounding box center [33, 344] width 40 height 27
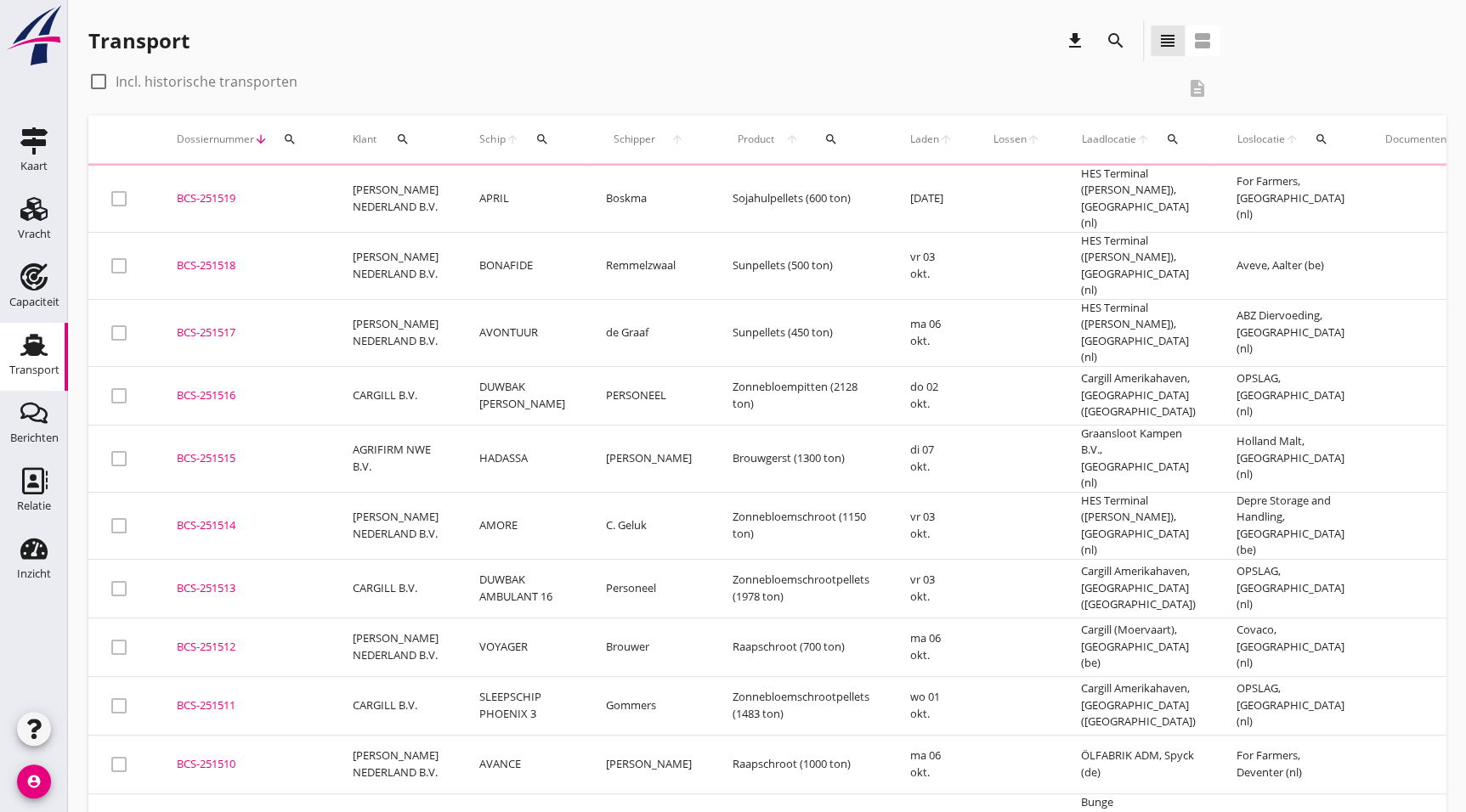
click at [1117, 43] on icon "search" at bounding box center [1116, 41] width 21 height 21
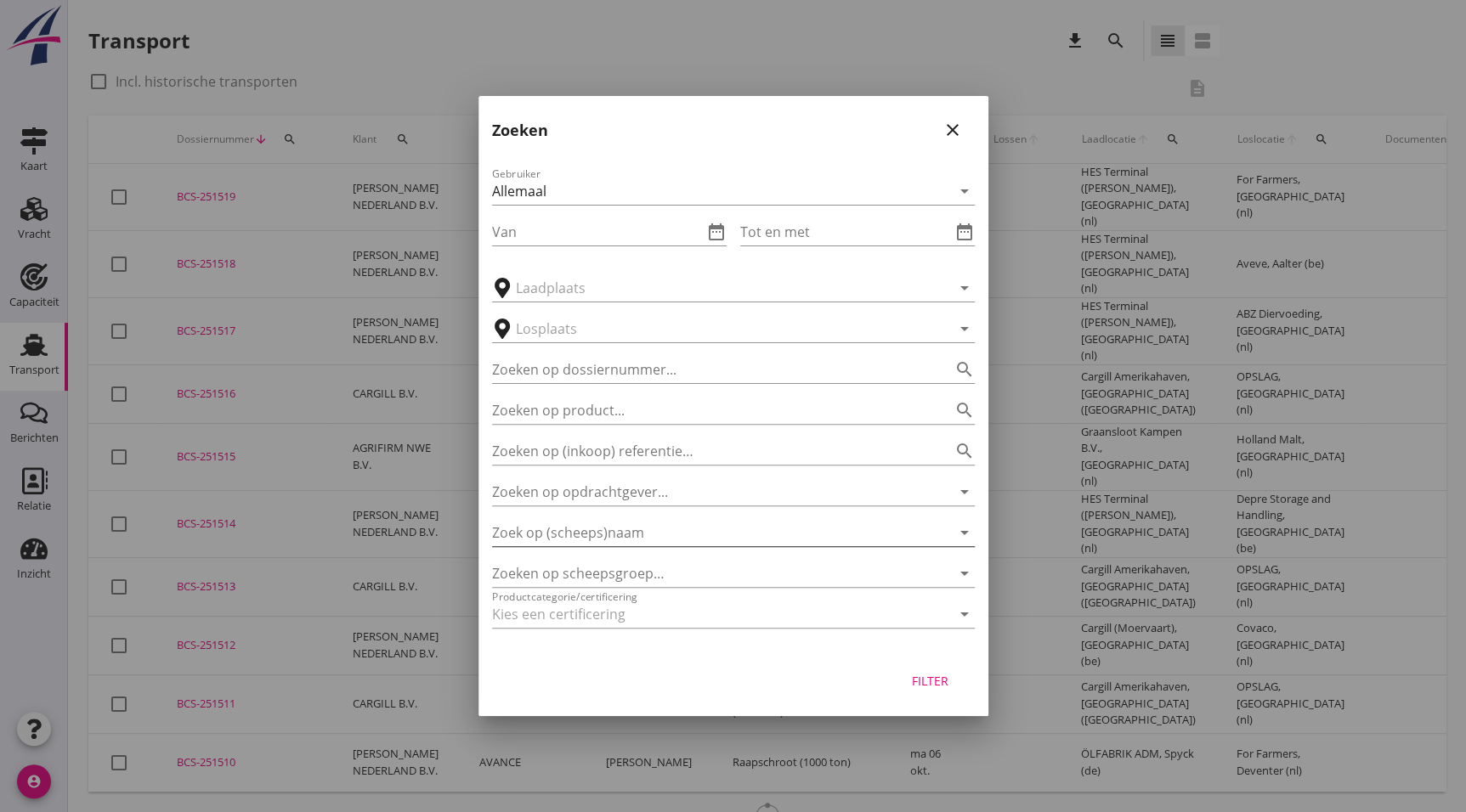
click at [647, 531] on input "Zoek op (scheeps)naam" at bounding box center [709, 533] width 435 height 27
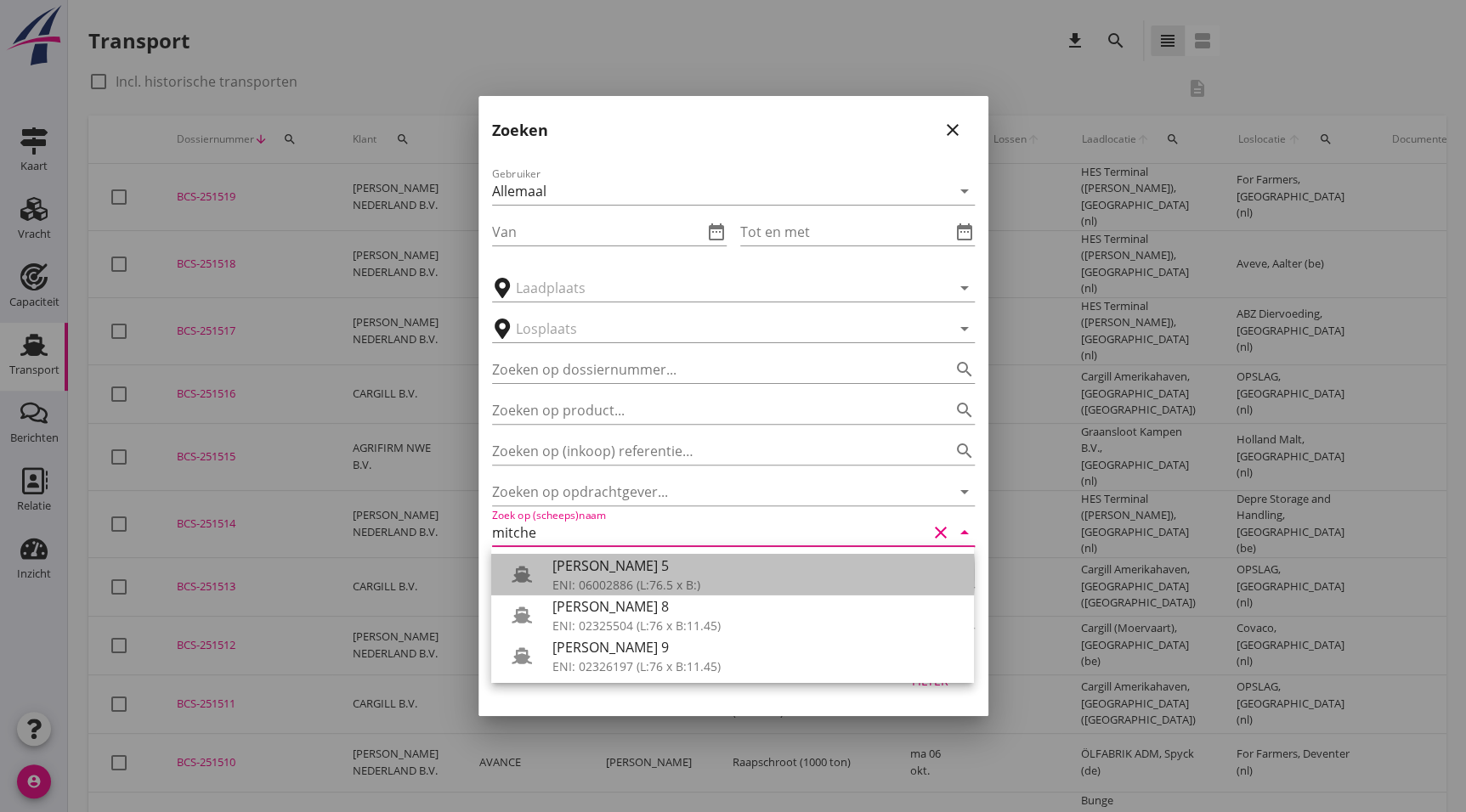
click at [734, 564] on div "[PERSON_NAME] 5" at bounding box center [756, 566] width 407 height 21
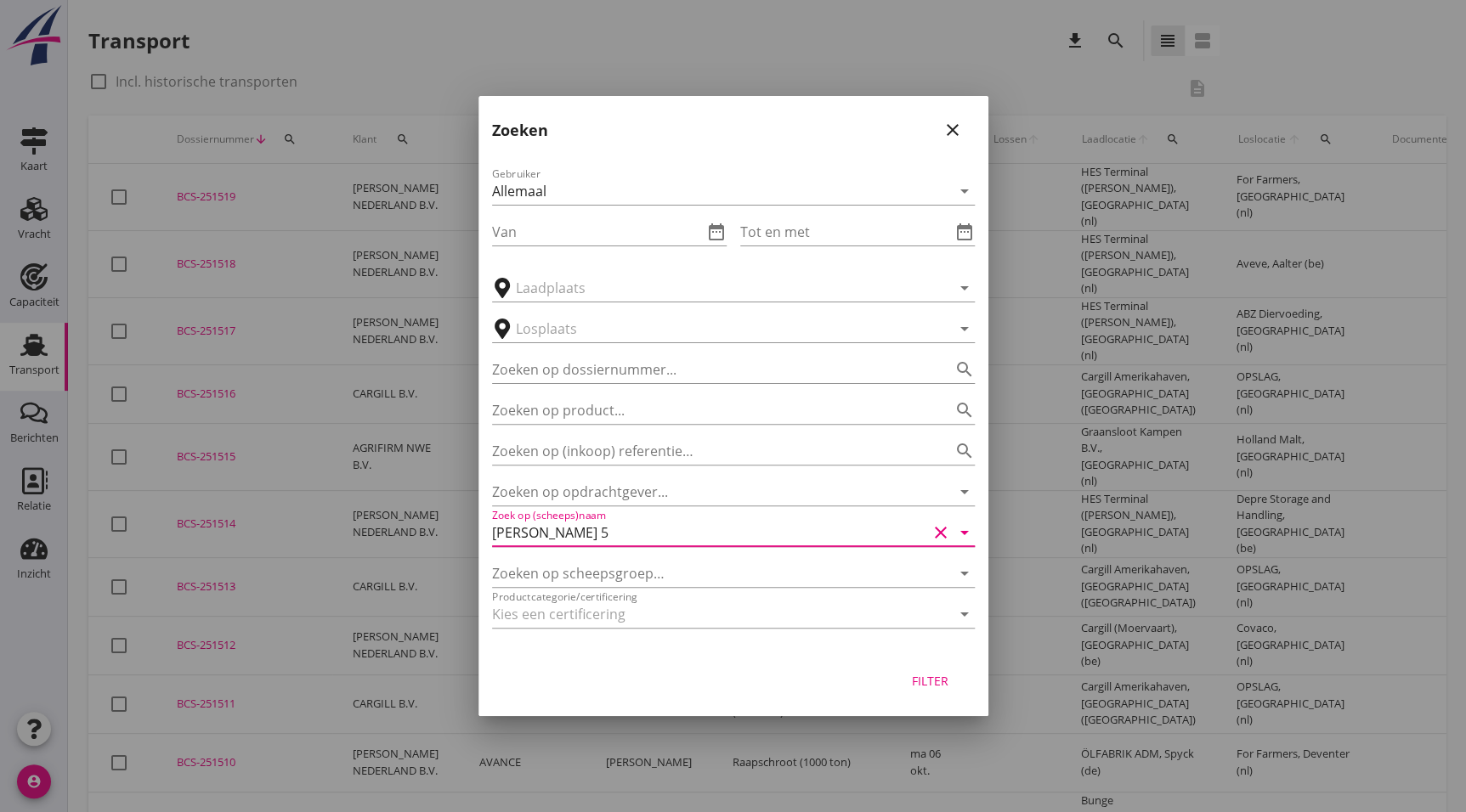
click at [909, 673] on div "Filter" at bounding box center [931, 680] width 48 height 18
type input "[PERSON_NAME] 5"
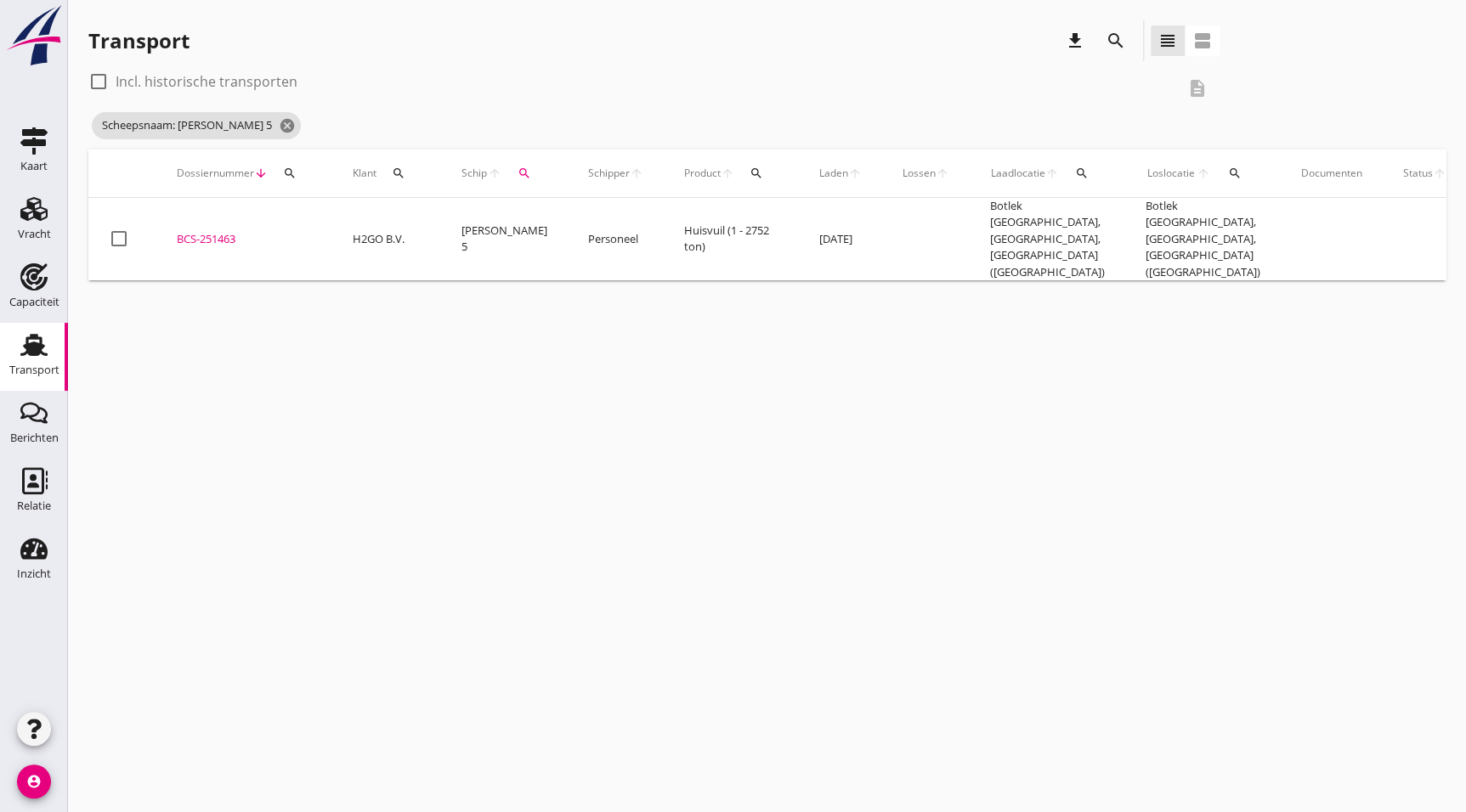
click at [206, 231] on div "BCS-251463" at bounding box center [245, 240] width 135 height 17
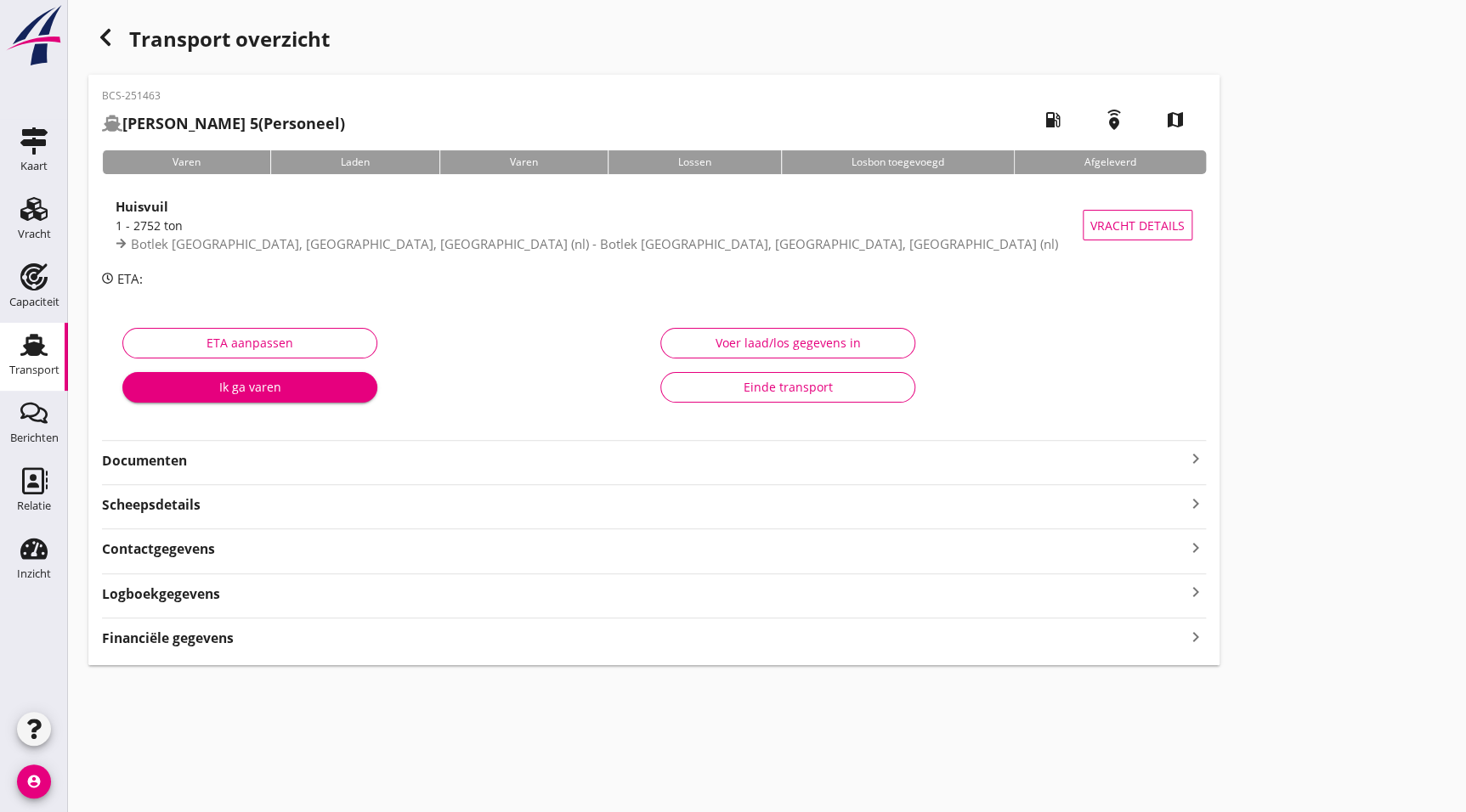
click at [206, 322] on div "ETA aanpassen Ik ga varen" at bounding box center [385, 370] width 538 height 107
click at [189, 465] on strong "Documenten" at bounding box center [643, 461] width 1083 height 20
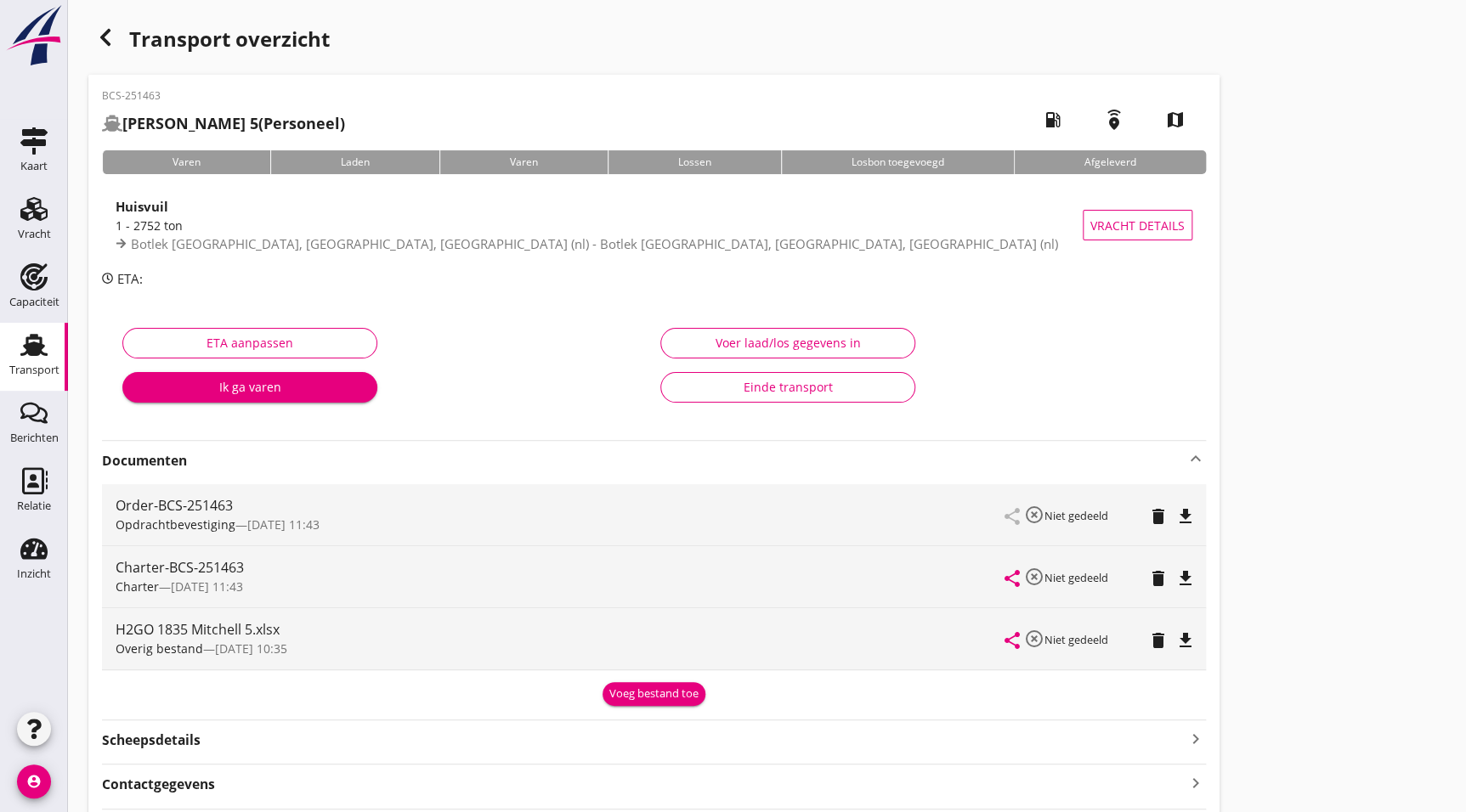
click at [1187, 578] on icon "file_download" at bounding box center [1186, 579] width 21 height 21
click at [1187, 513] on icon "file_download" at bounding box center [1186, 517] width 21 height 21
